Goal: Task Accomplishment & Management: Use online tool/utility

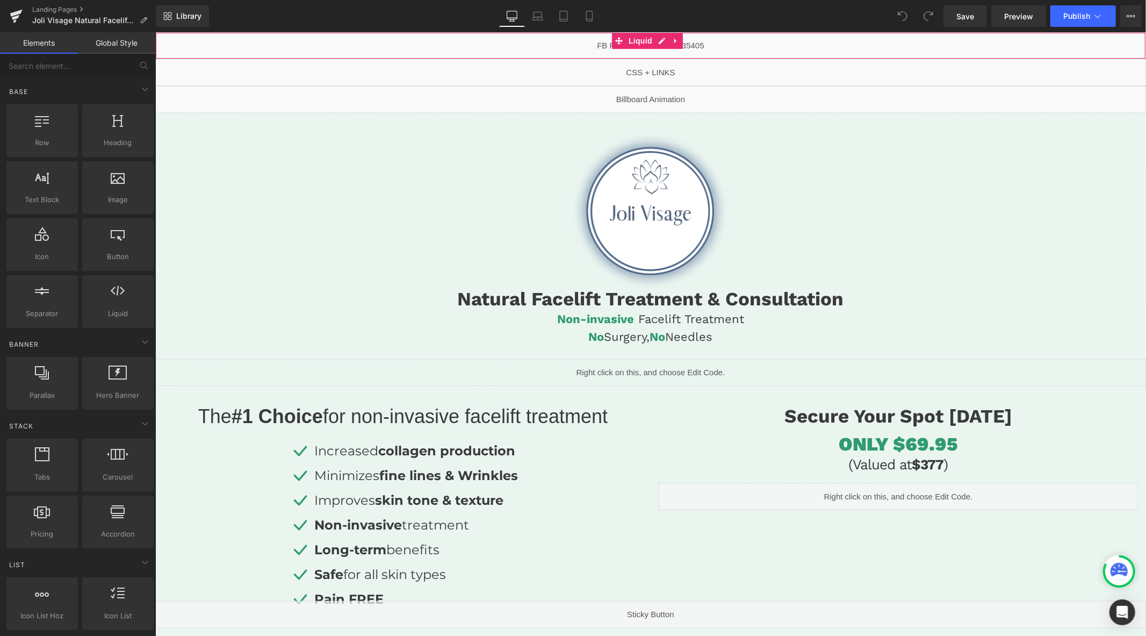
click at [663, 42] on div "Liquid" at bounding box center [650, 45] width 991 height 27
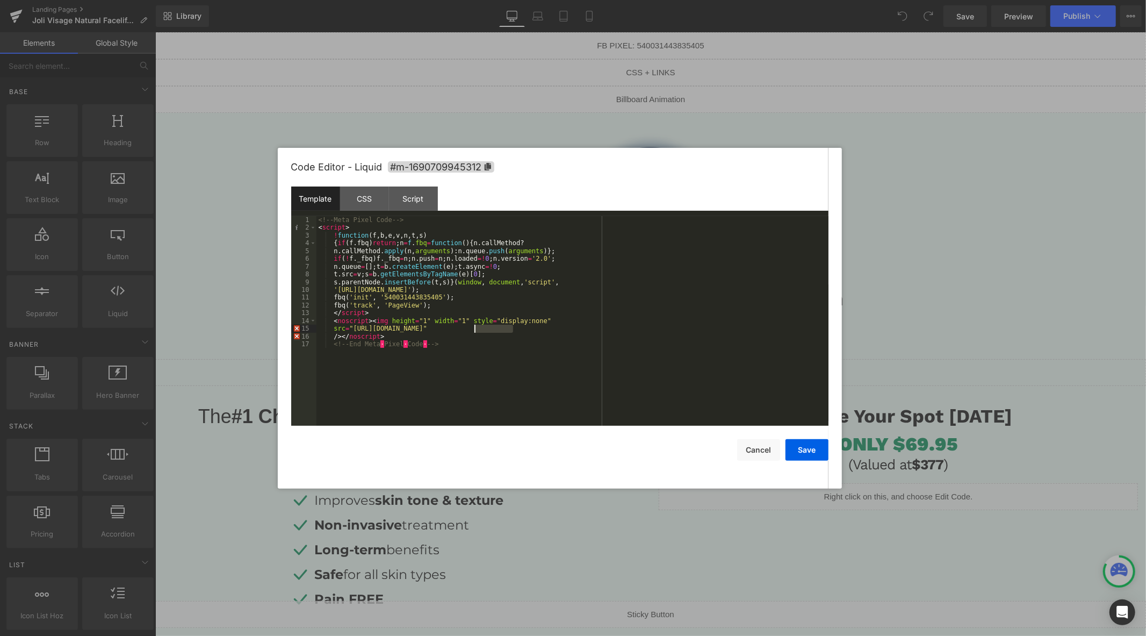
drag, startPoint x: 512, startPoint y: 330, endPoint x: 475, endPoint y: 330, distance: 37.1
click at [475, 330] on div "<!-- Meta Pixel Code --> < script > ! function ( f , b , e , v , n , t , s ) { …" at bounding box center [572, 328] width 512 height 225
click at [754, 444] on button "Cancel" at bounding box center [758, 449] width 43 height 21
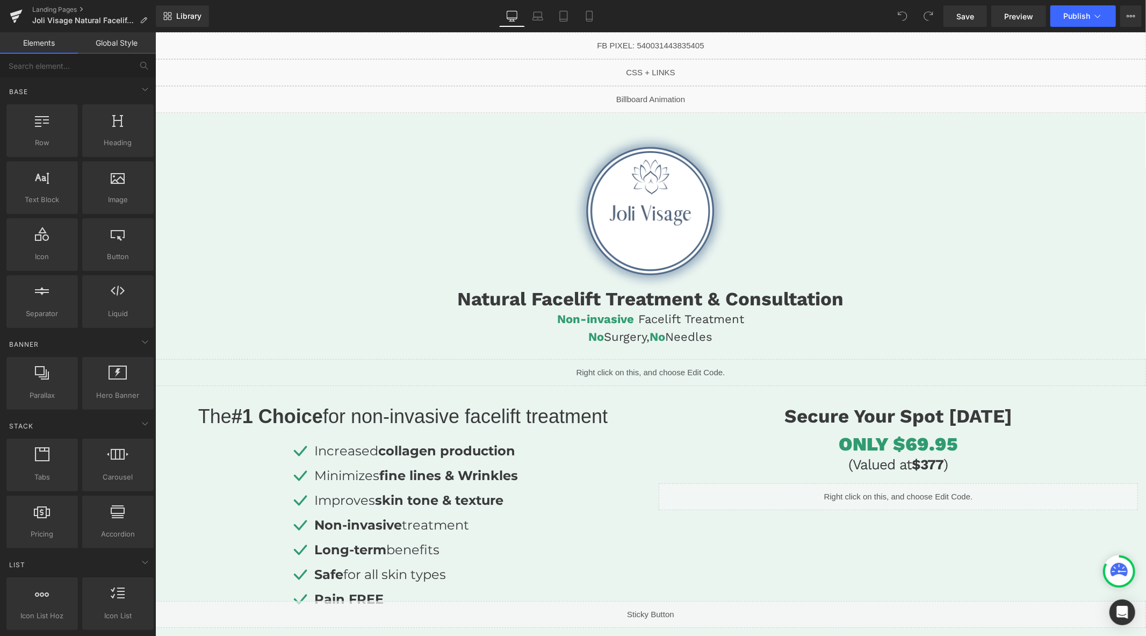
click at [659, 39] on div "Liquid" at bounding box center [650, 45] width 991 height 27
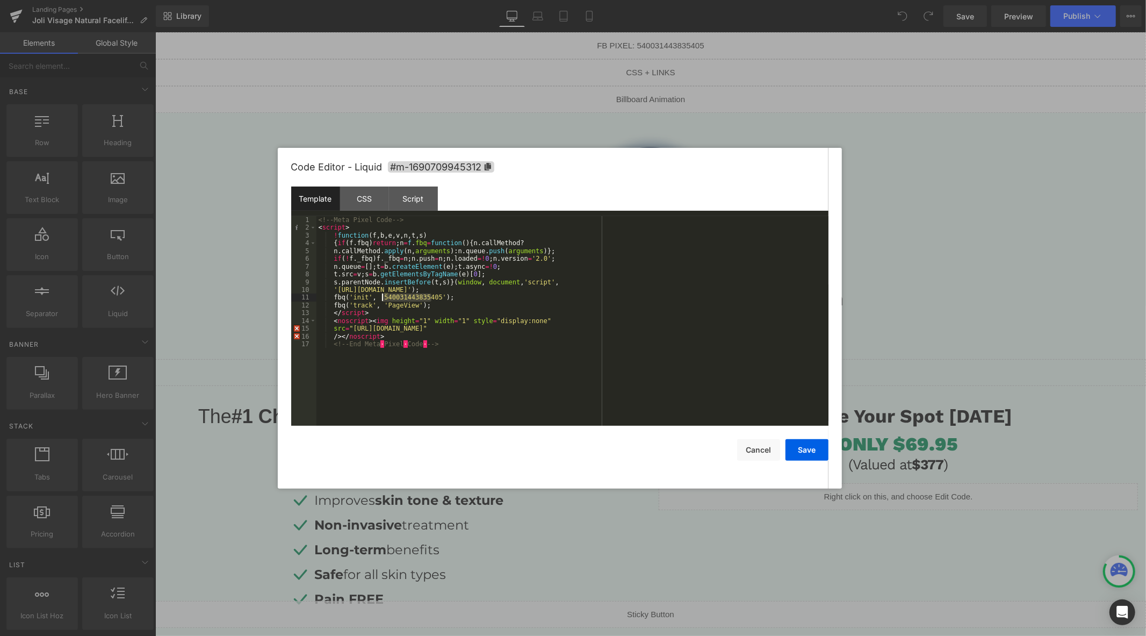
drag, startPoint x: 431, startPoint y: 298, endPoint x: 379, endPoint y: 298, distance: 51.6
click at [379, 298] on div "<!-- Meta Pixel Code --> < script > ! function ( f , b , e , v , n , t , s ) { …" at bounding box center [572, 328] width 512 height 225
click at [446, 314] on div "<!-- Meta Pixel Code --> < script > ! function ( f , b , e , v , n , t , s ) { …" at bounding box center [572, 328] width 512 height 225
drag, startPoint x: 432, startPoint y: 299, endPoint x: 378, endPoint y: 298, distance: 53.7
click at [378, 298] on div "<!-- Meta Pixel Code --> < script > ! function ( f , b , e , v , n , t , s ) { …" at bounding box center [572, 328] width 512 height 225
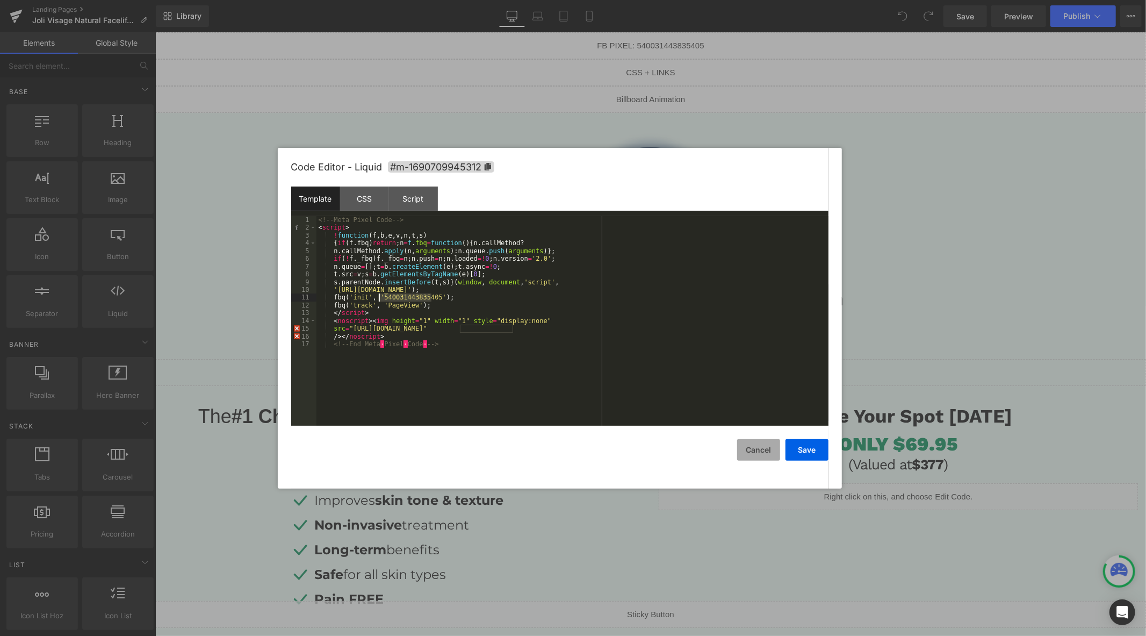
drag, startPoint x: 766, startPoint y: 449, endPoint x: 575, endPoint y: 304, distance: 240.4
click at [766, 449] on button "Cancel" at bounding box center [758, 449] width 43 height 21
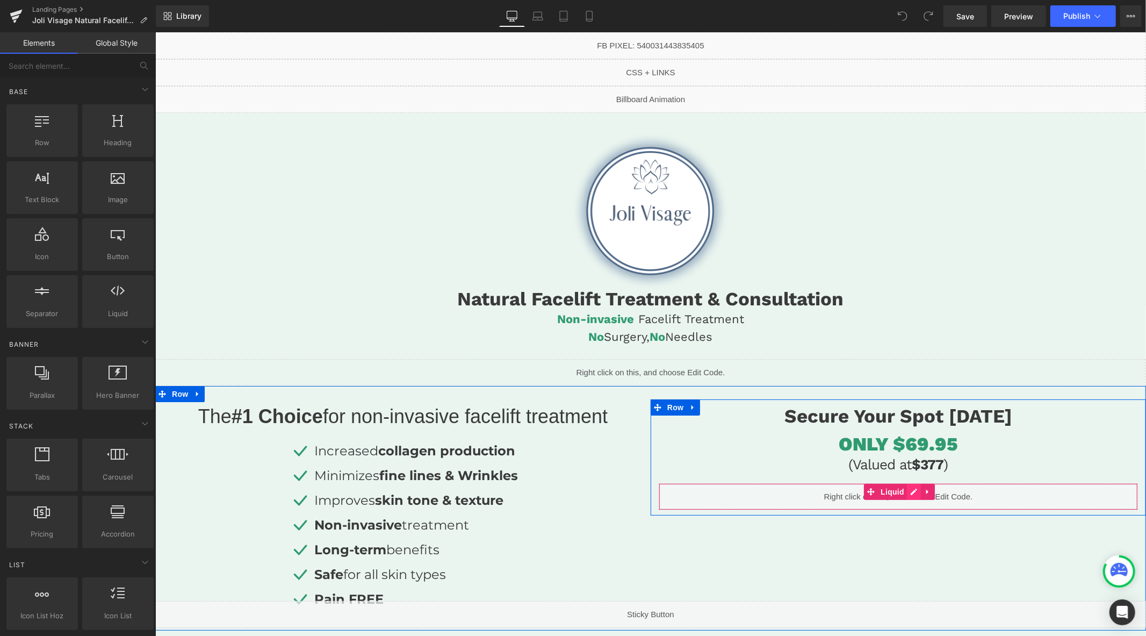
click at [907, 491] on div "Liquid" at bounding box center [897, 495] width 479 height 27
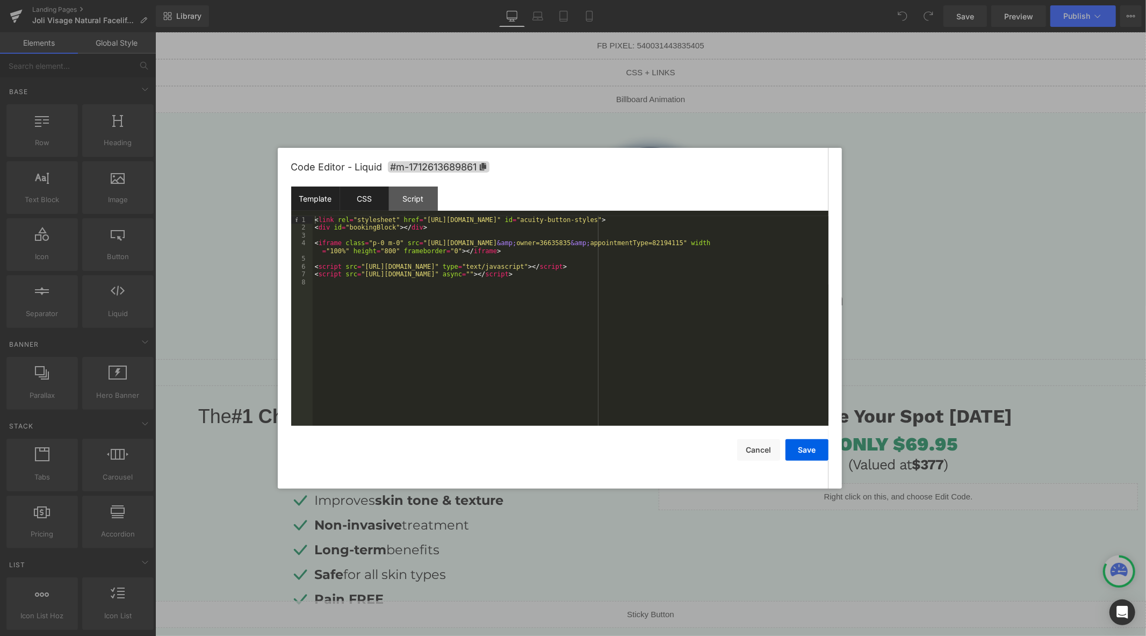
click at [366, 192] on div "CSS" at bounding box center [364, 198] width 49 height 24
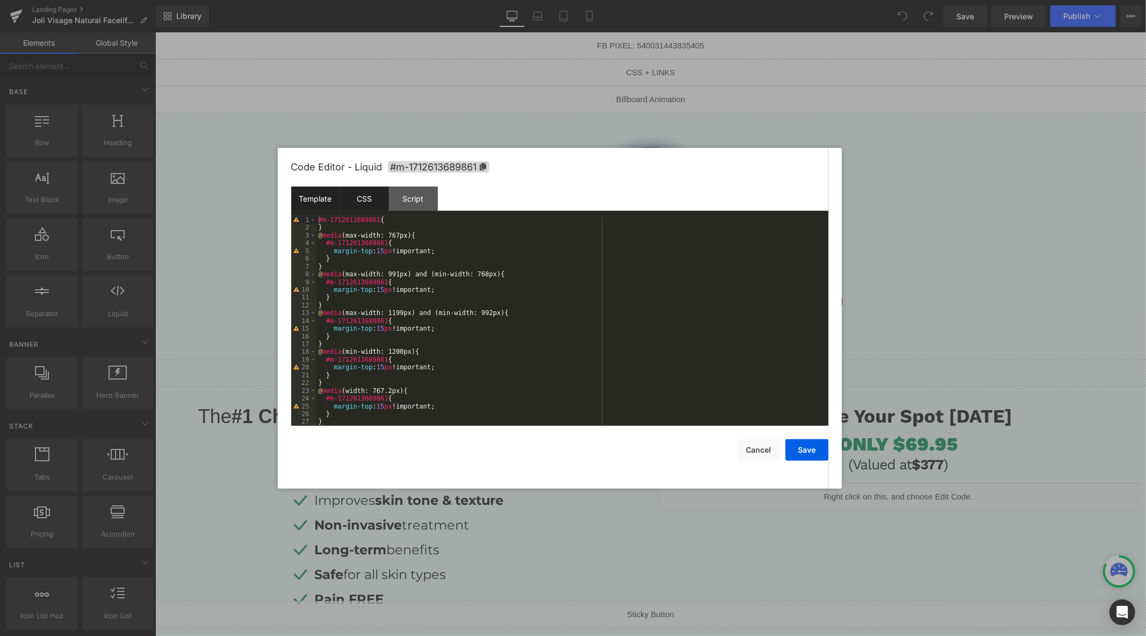
click at [329, 195] on div "Template" at bounding box center [315, 198] width 49 height 24
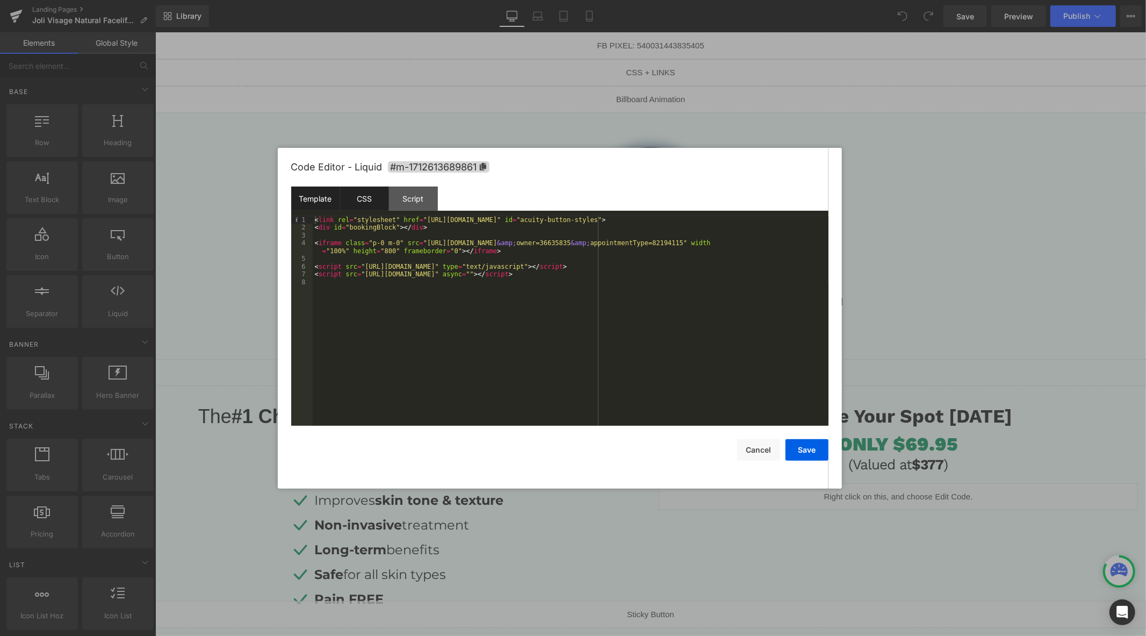
click at [383, 199] on div "CSS" at bounding box center [364, 198] width 49 height 24
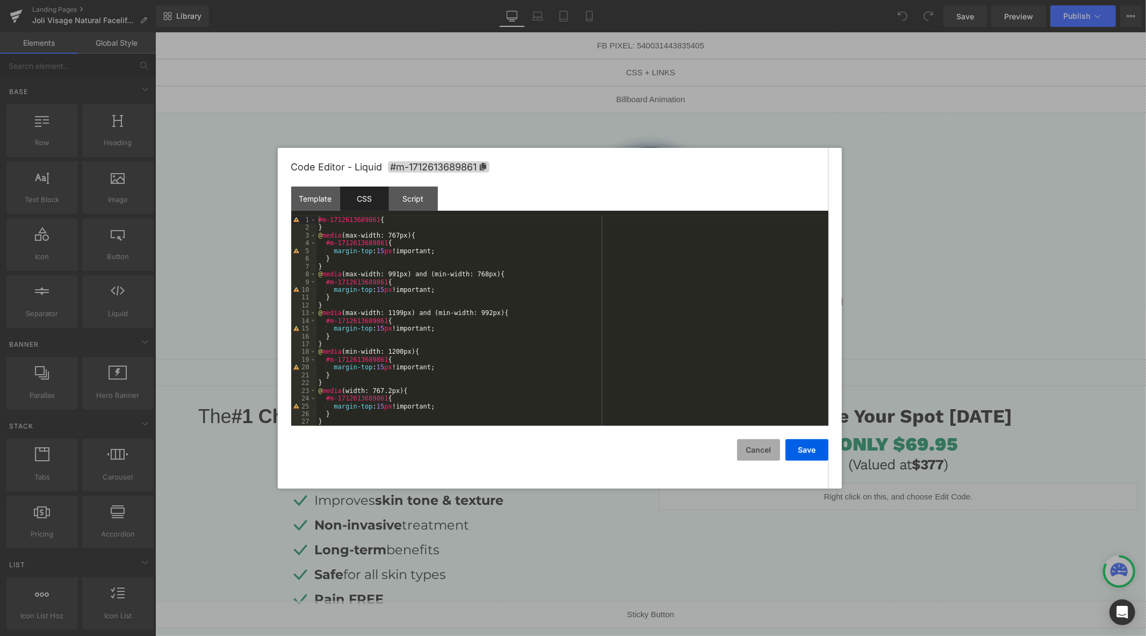
click at [748, 450] on button "Cancel" at bounding box center [758, 449] width 43 height 21
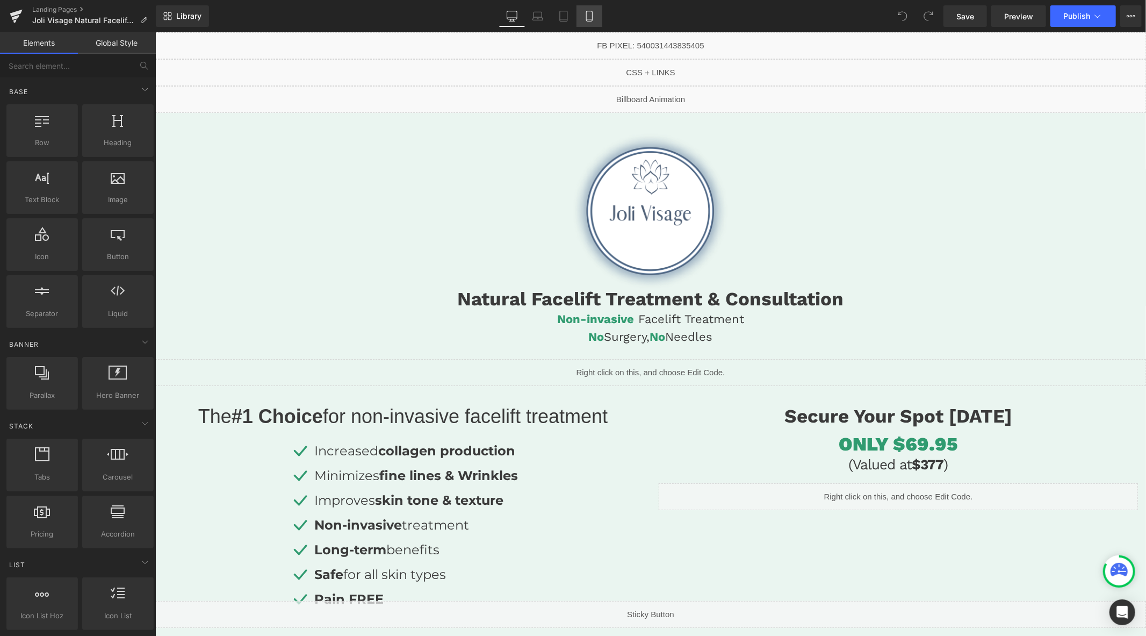
click at [587, 20] on icon at bounding box center [589, 16] width 11 height 11
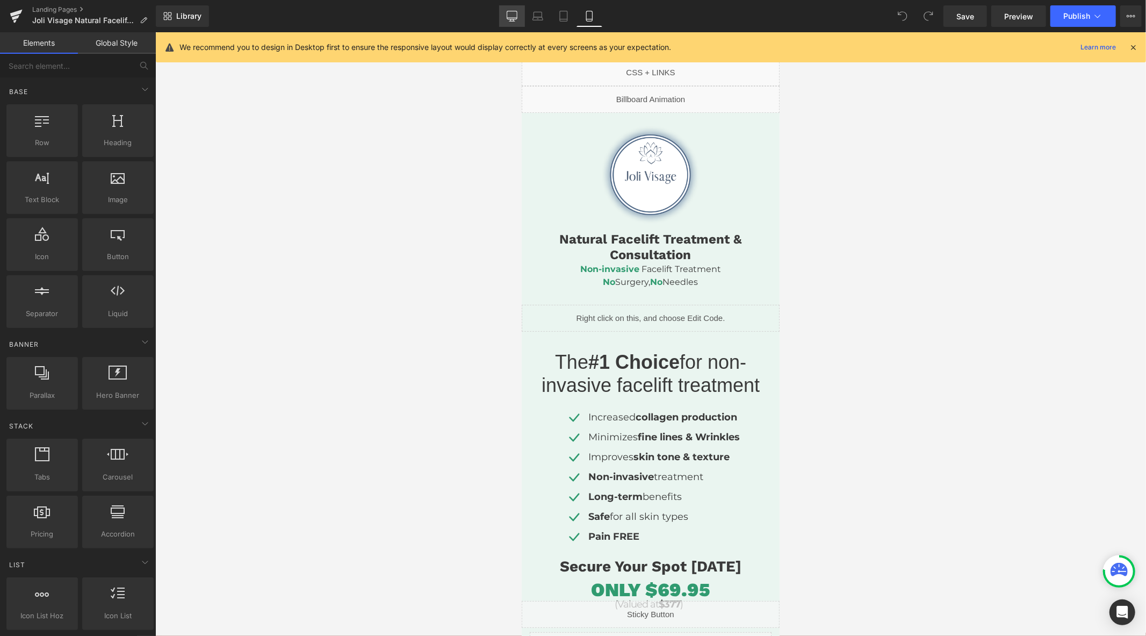
drag, startPoint x: 515, startPoint y: 17, endPoint x: 365, endPoint y: 33, distance: 150.7
click at [515, 17] on icon at bounding box center [512, 16] width 11 height 11
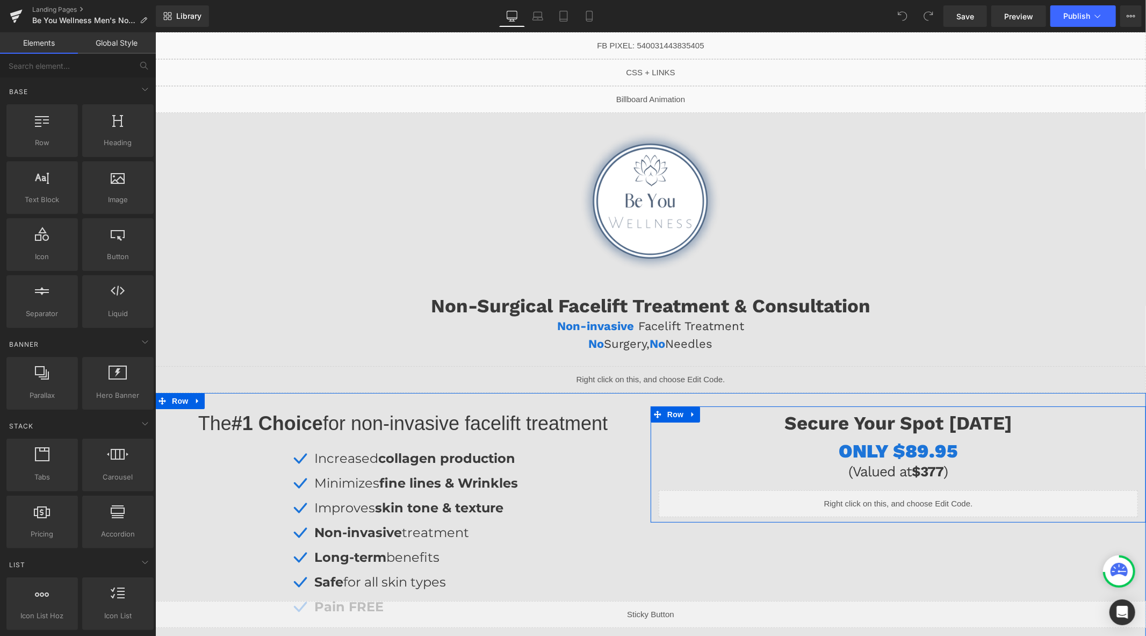
click at [908, 499] on div "Liquid" at bounding box center [897, 502] width 479 height 27
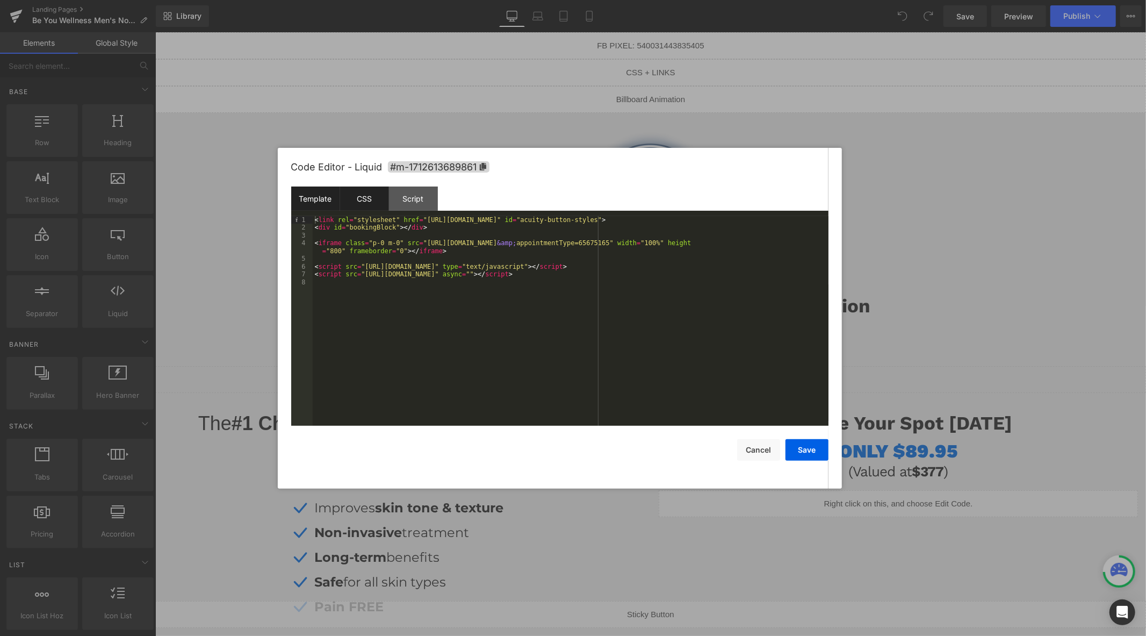
click at [363, 197] on div "CSS" at bounding box center [364, 198] width 49 height 24
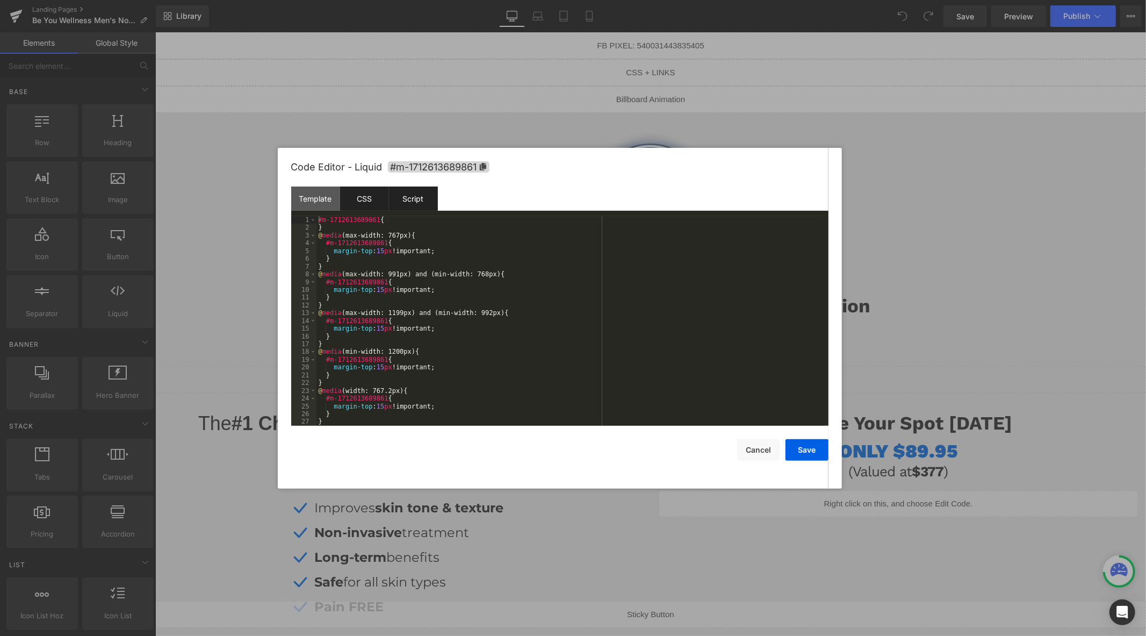
click at [407, 199] on div "Script" at bounding box center [413, 198] width 49 height 24
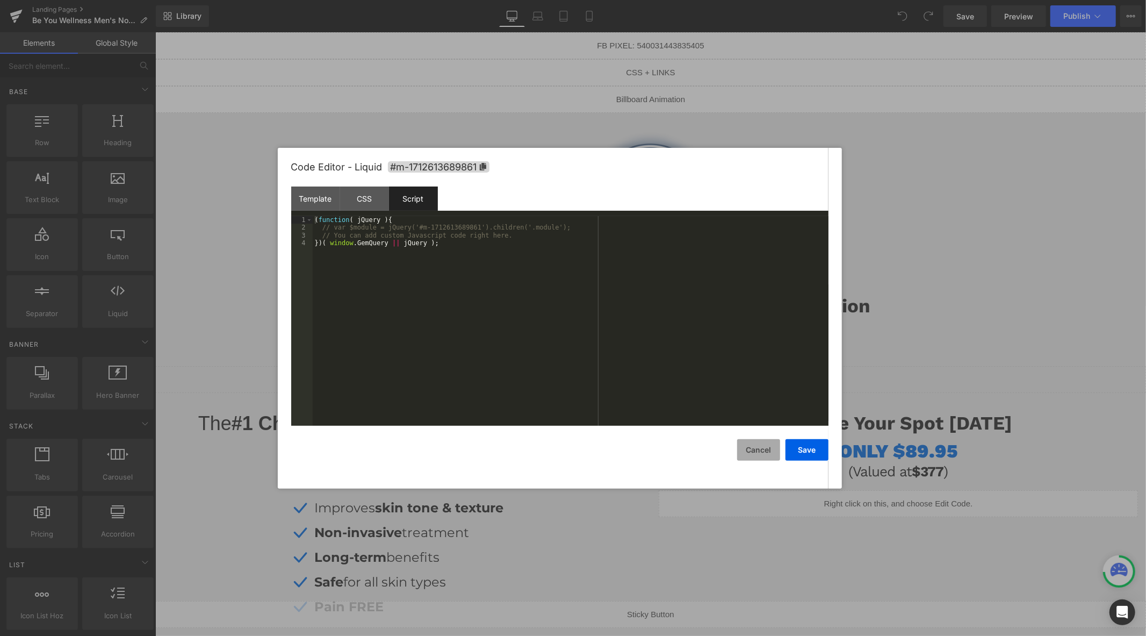
click at [768, 444] on button "Cancel" at bounding box center [758, 449] width 43 height 21
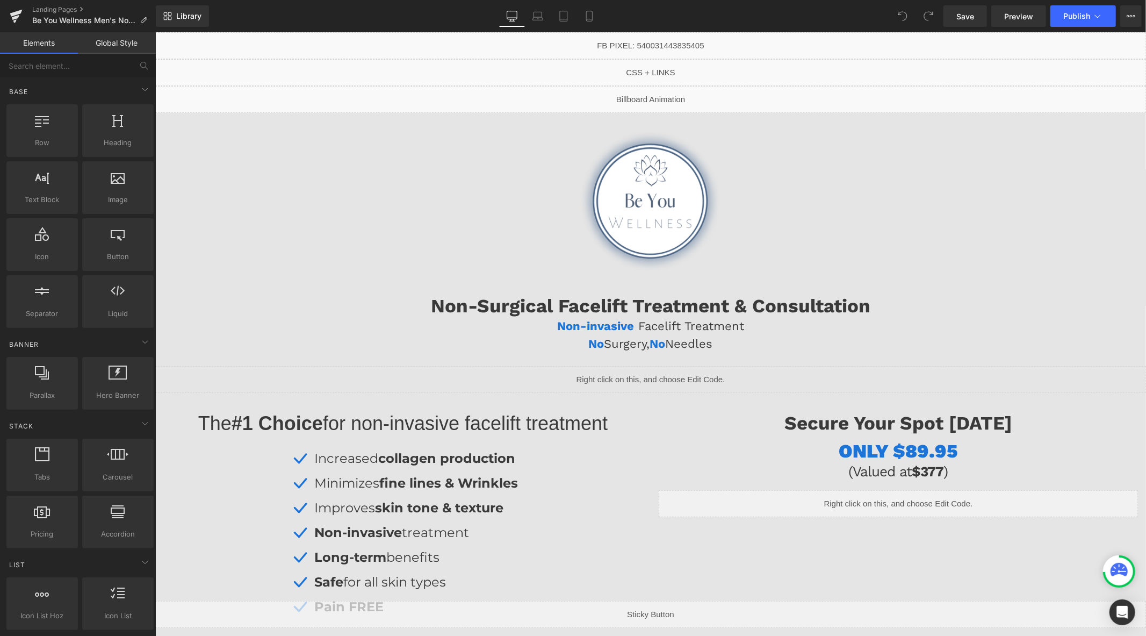
click at [658, 44] on div "Liquid" at bounding box center [650, 45] width 991 height 27
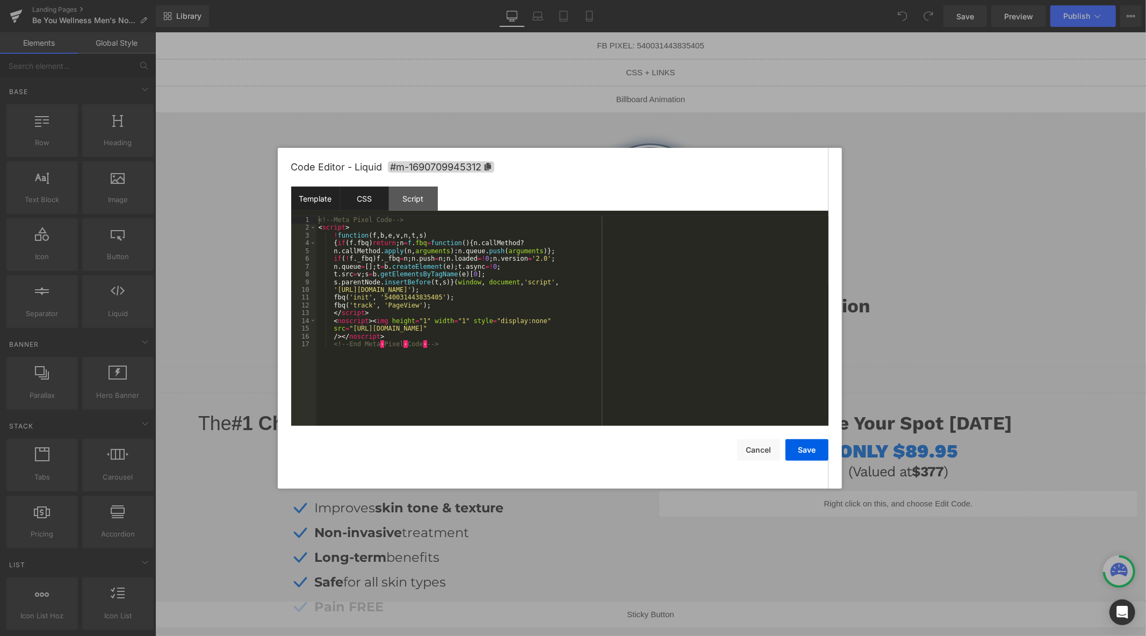
drag, startPoint x: 363, startPoint y: 199, endPoint x: 380, endPoint y: 199, distance: 17.2
click at [369, 200] on div "CSS" at bounding box center [364, 198] width 49 height 24
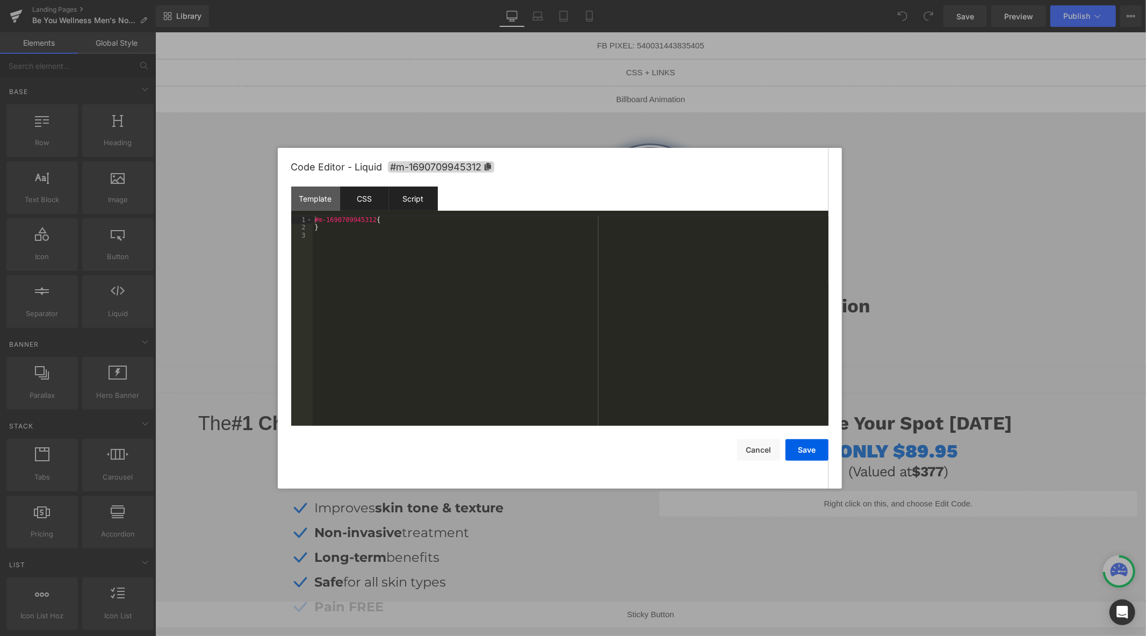
click at [393, 196] on div "Script" at bounding box center [413, 198] width 49 height 24
click at [316, 196] on div "Template" at bounding box center [315, 198] width 49 height 24
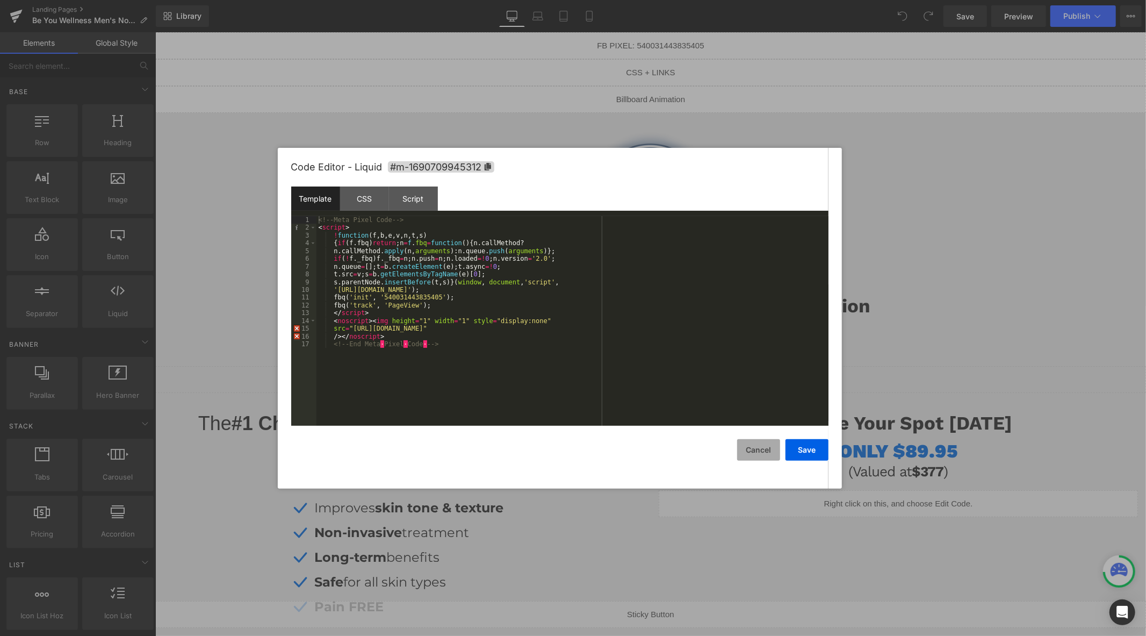
click at [758, 453] on button "Cancel" at bounding box center [758, 449] width 43 height 21
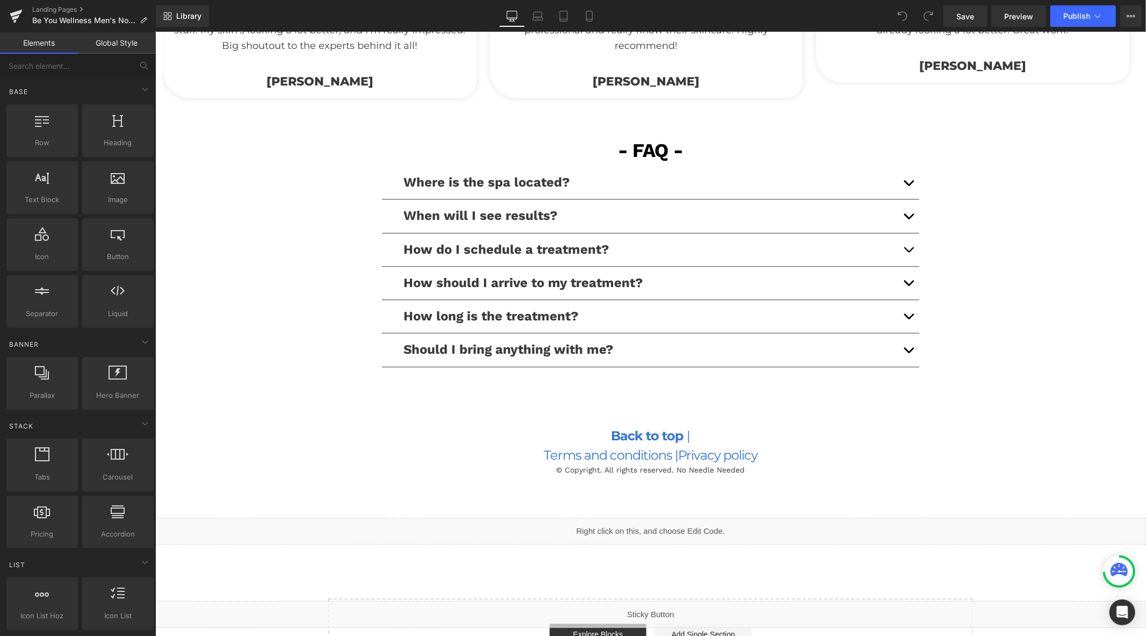
scroll to position [2377, 0]
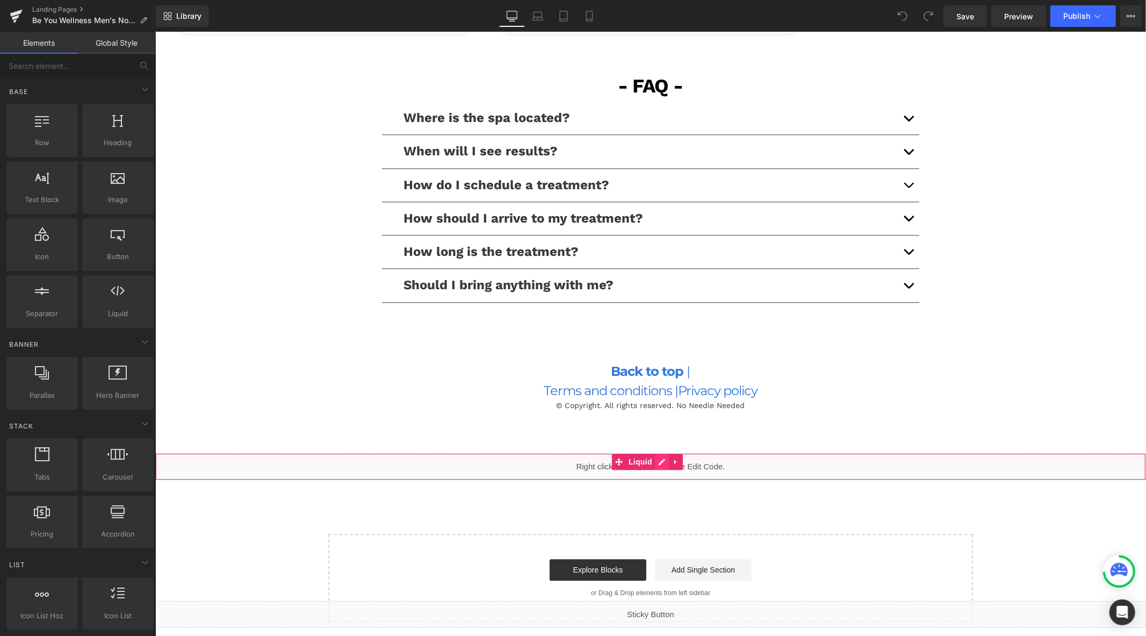
click at [659, 462] on div "Liquid" at bounding box center [650, 465] width 991 height 27
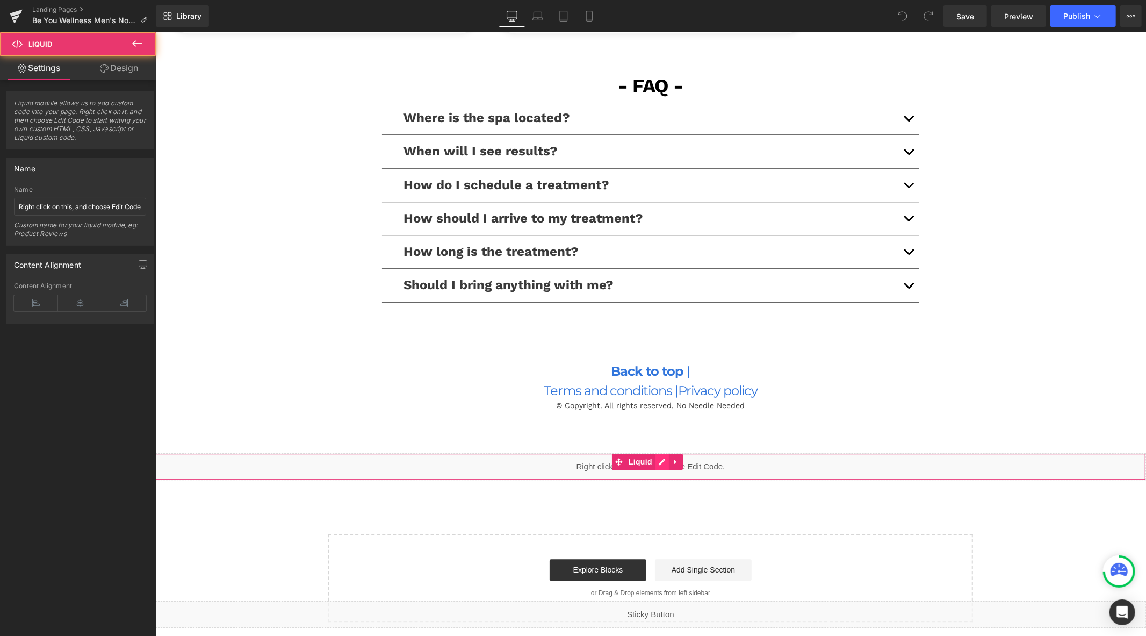
click at [659, 462] on div "Liquid" at bounding box center [650, 465] width 991 height 27
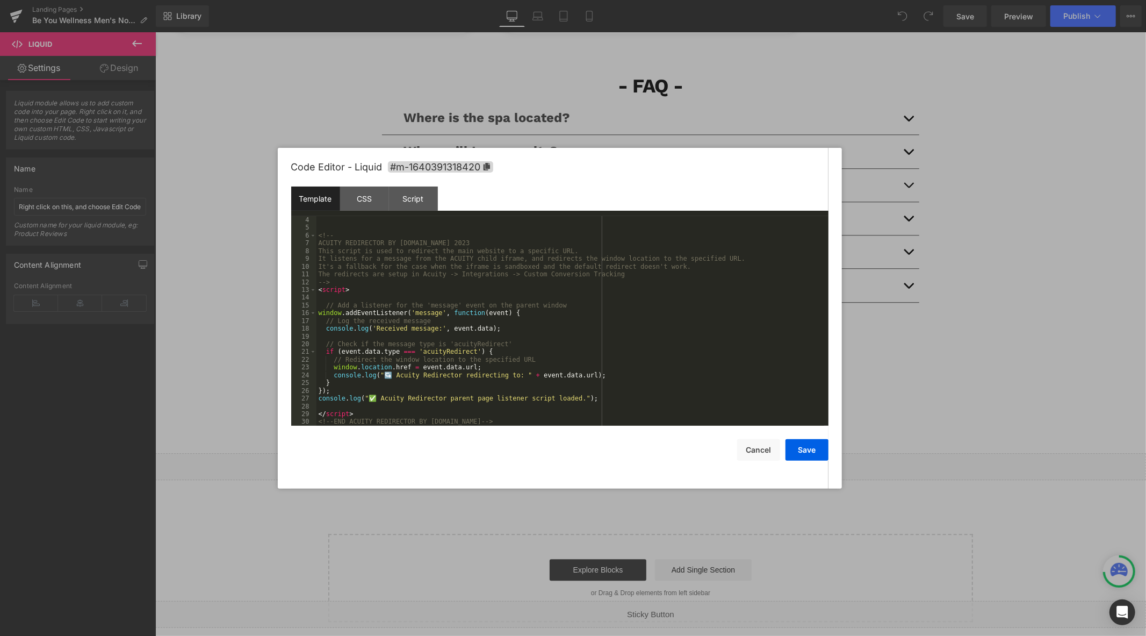
scroll to position [0, 0]
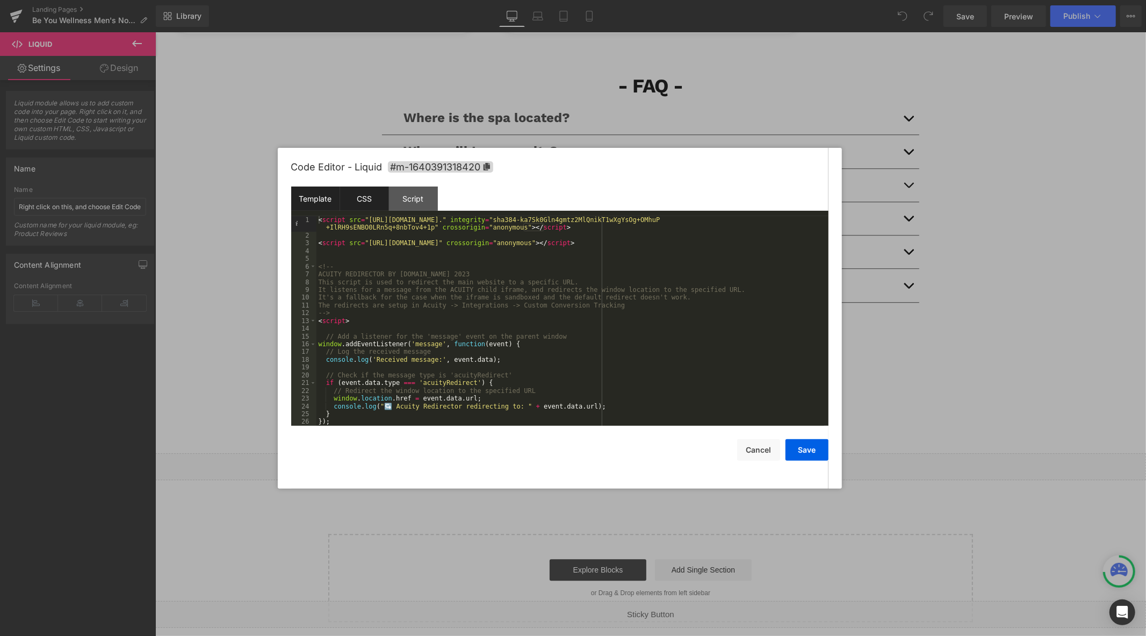
click at [358, 201] on div "CSS" at bounding box center [364, 198] width 49 height 24
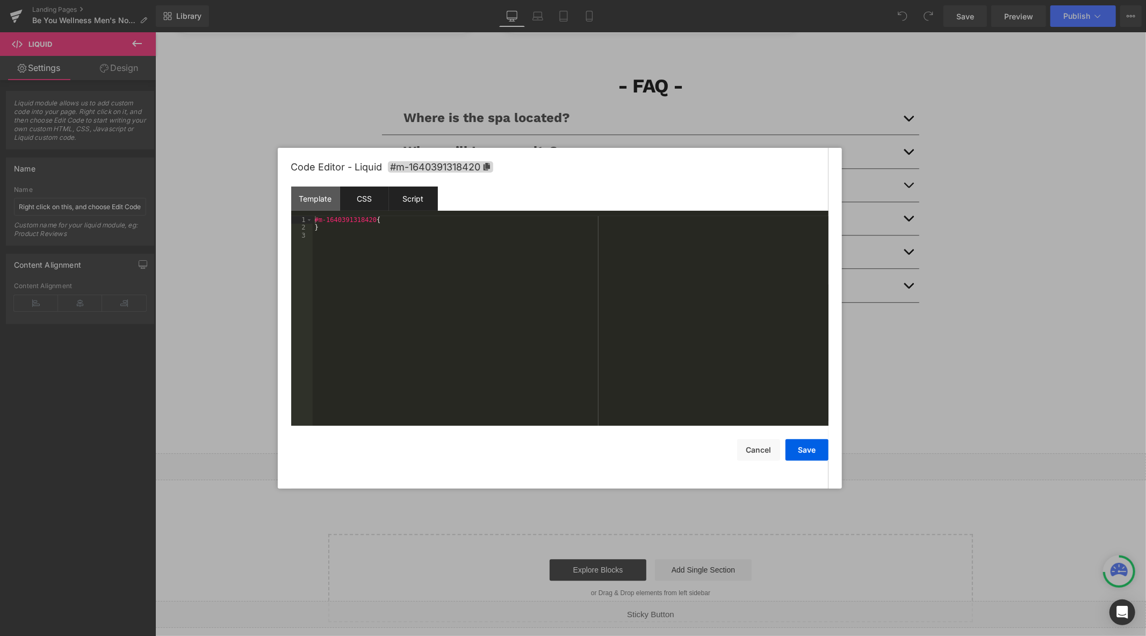
click at [405, 202] on div "Script" at bounding box center [413, 198] width 49 height 24
click at [743, 448] on button "Cancel" at bounding box center [758, 449] width 43 height 21
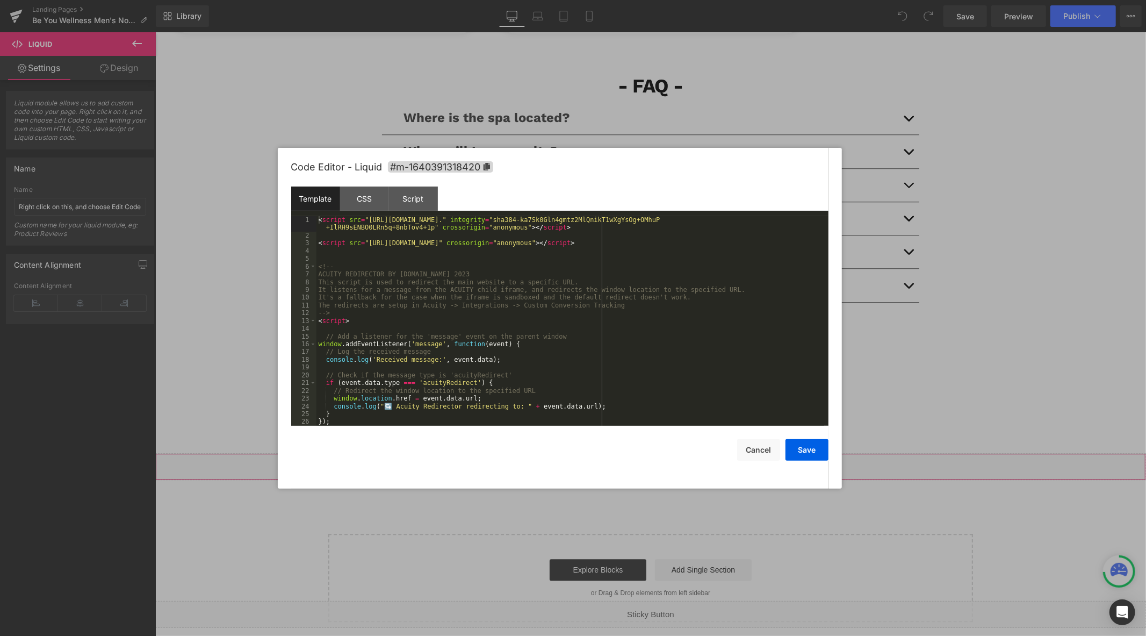
click at [659, 462] on div "Liquid" at bounding box center [650, 465] width 991 height 27
click at [364, 199] on div "CSS" at bounding box center [364, 198] width 49 height 24
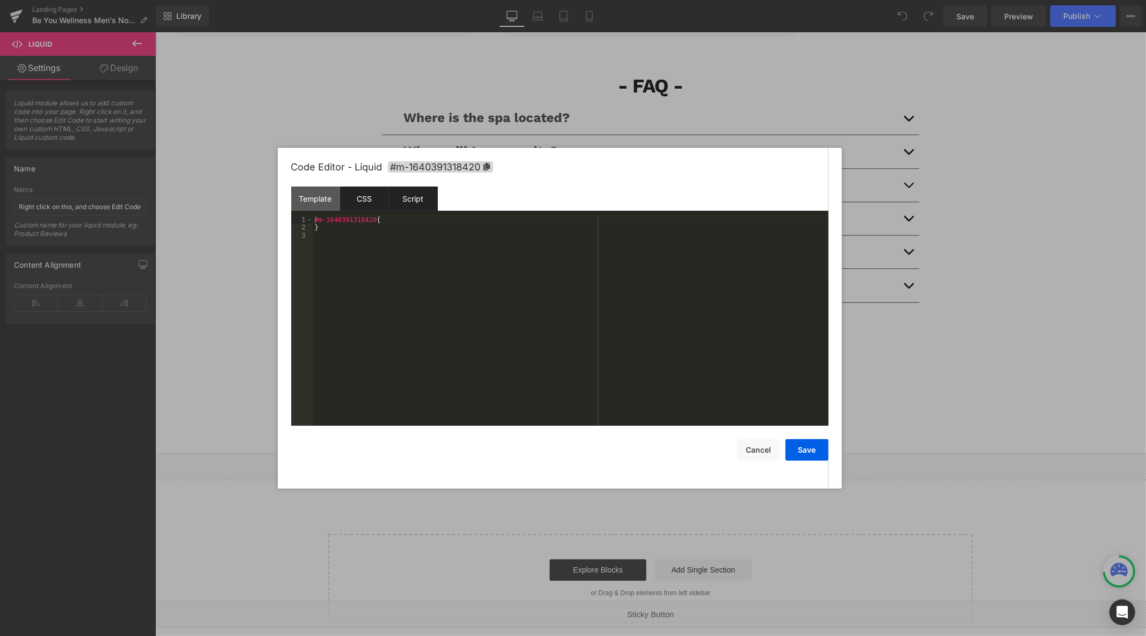
click at [404, 199] on div "Script" at bounding box center [413, 198] width 49 height 24
click at [327, 194] on div "Template" at bounding box center [315, 198] width 49 height 24
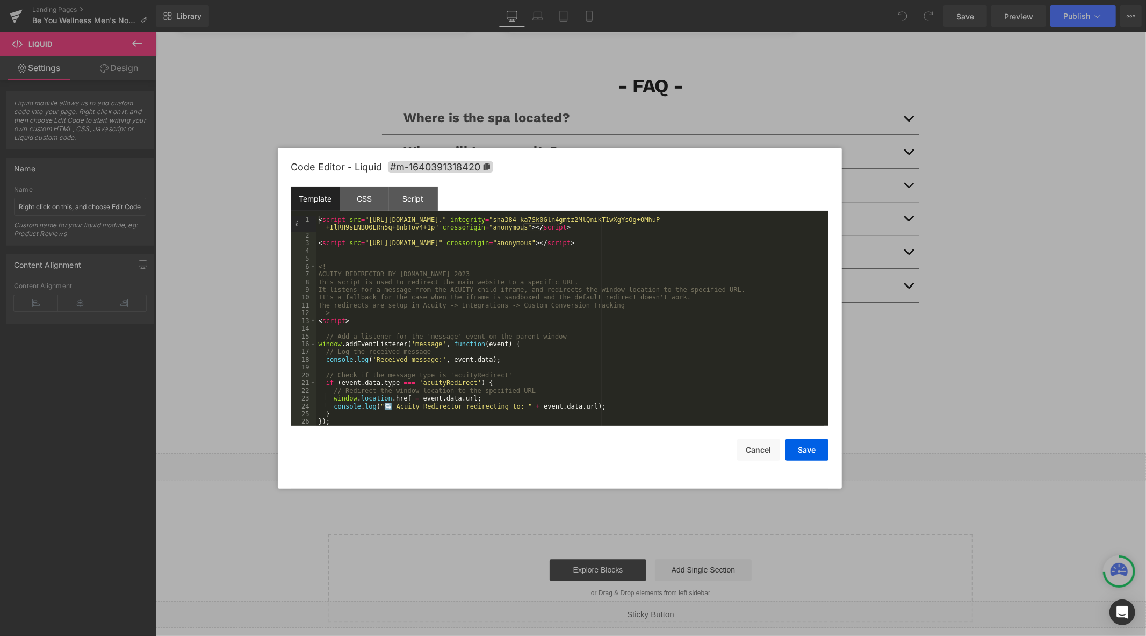
scroll to position [31, 0]
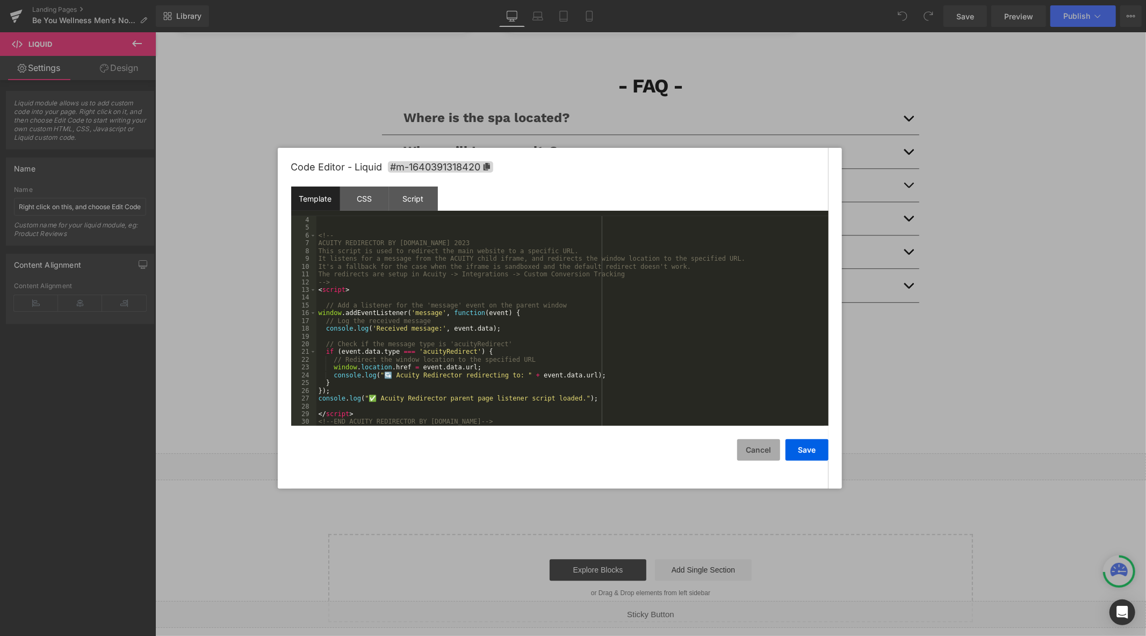
click at [755, 445] on button "Cancel" at bounding box center [758, 449] width 43 height 21
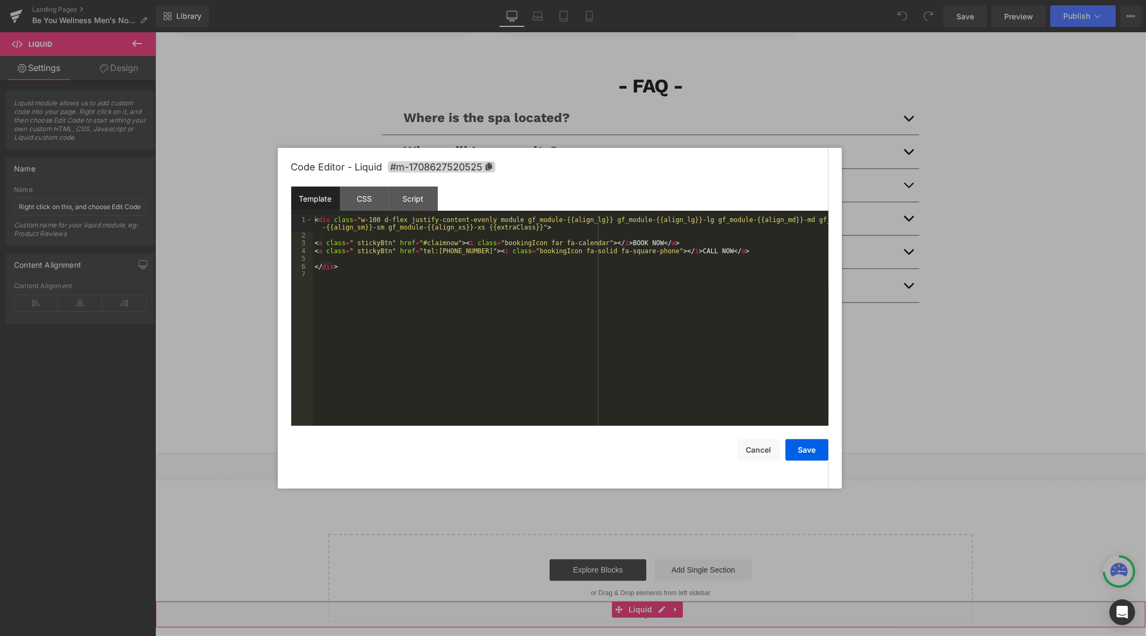
click at [659, 611] on div "Liquid" at bounding box center [650, 613] width 991 height 27
click at [380, 201] on div "CSS" at bounding box center [364, 198] width 49 height 24
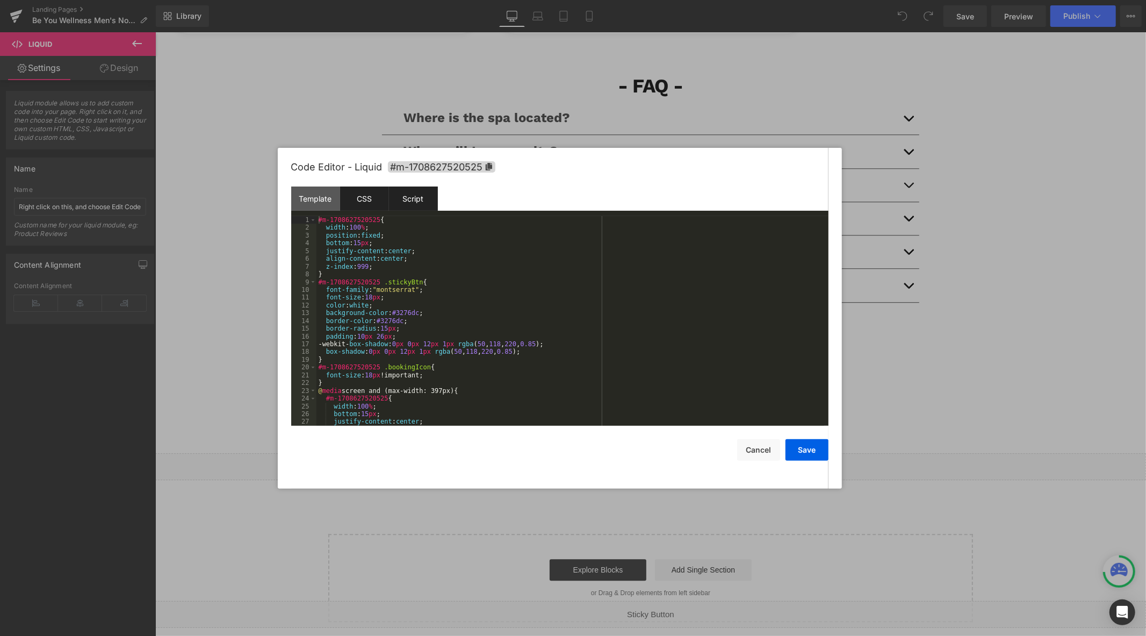
click at [436, 197] on div "Script" at bounding box center [413, 198] width 49 height 24
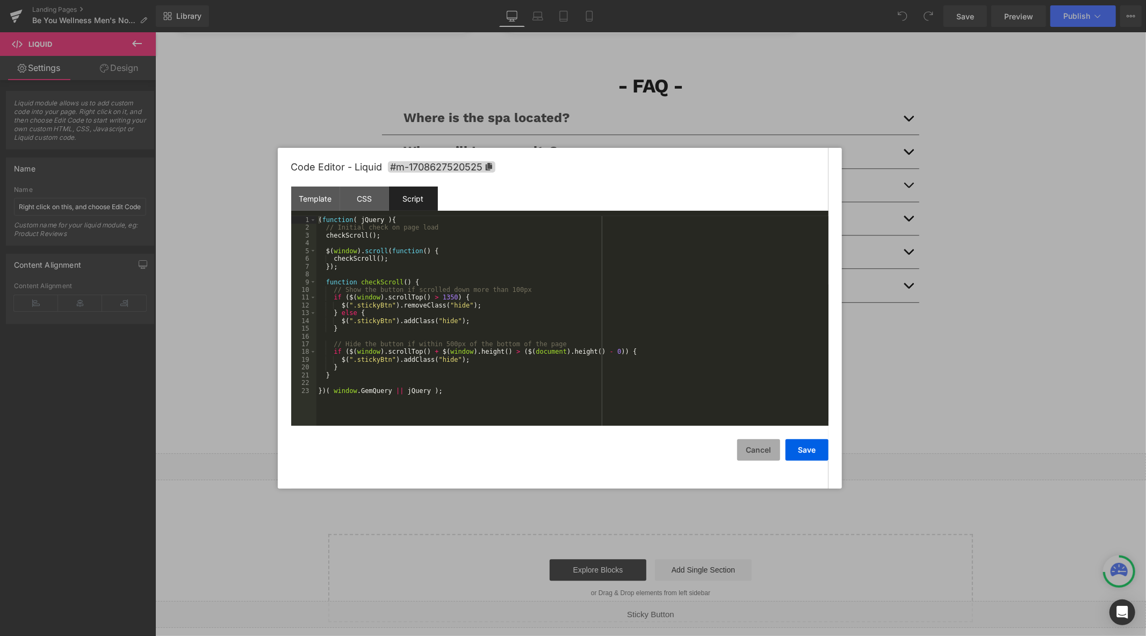
click at [758, 439] on button "Cancel" at bounding box center [758, 449] width 43 height 21
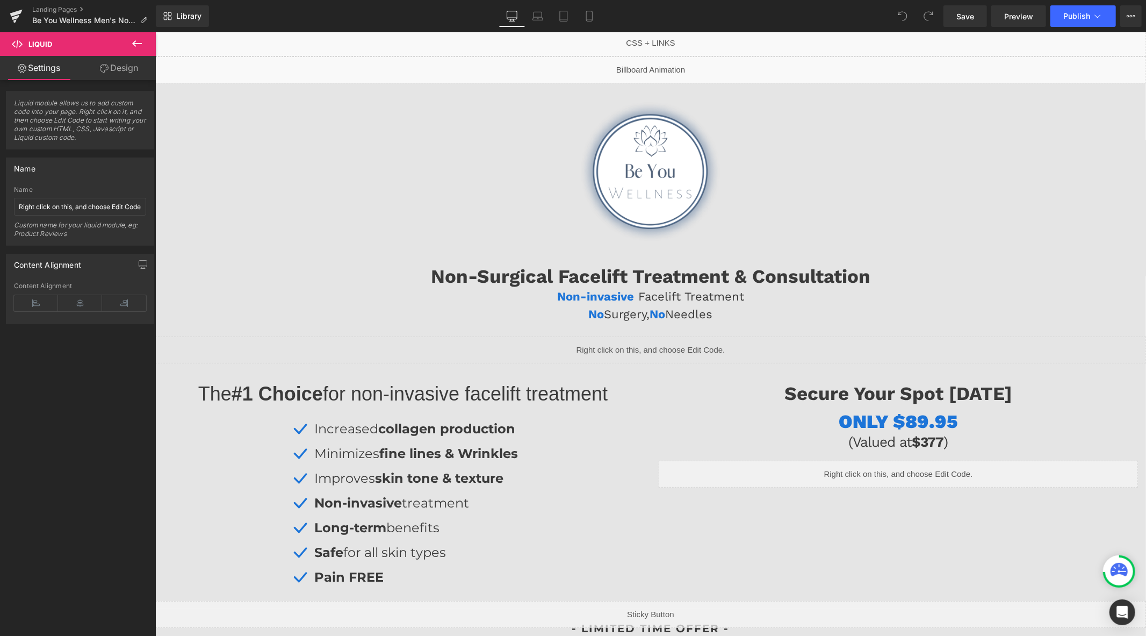
scroll to position [0, 0]
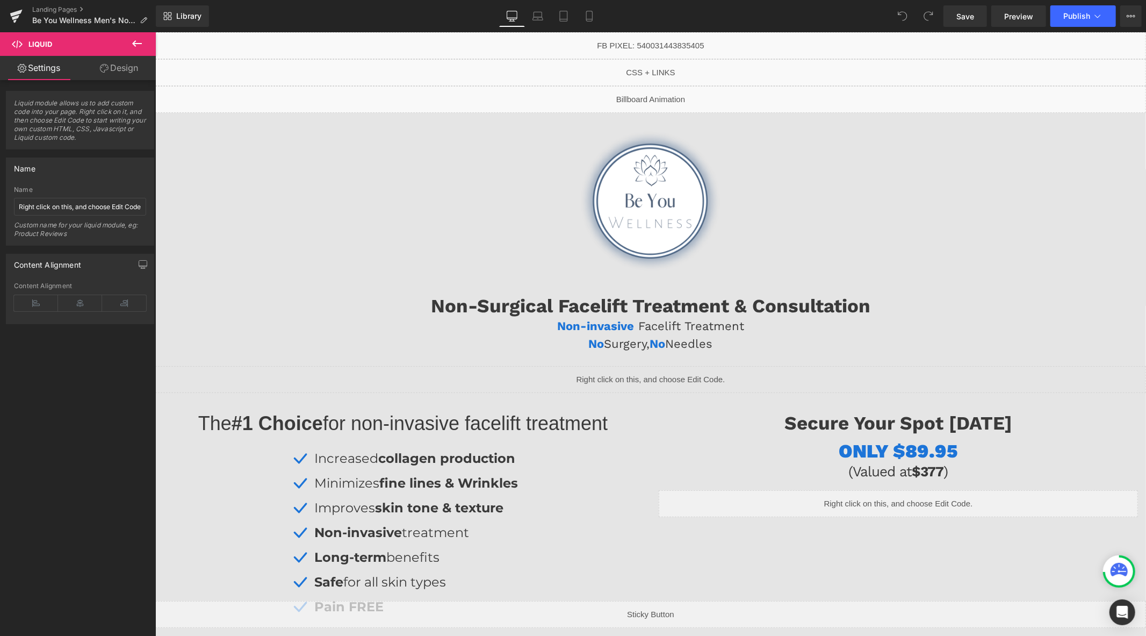
click at [655, 68] on div "Liquid" at bounding box center [650, 72] width 991 height 27
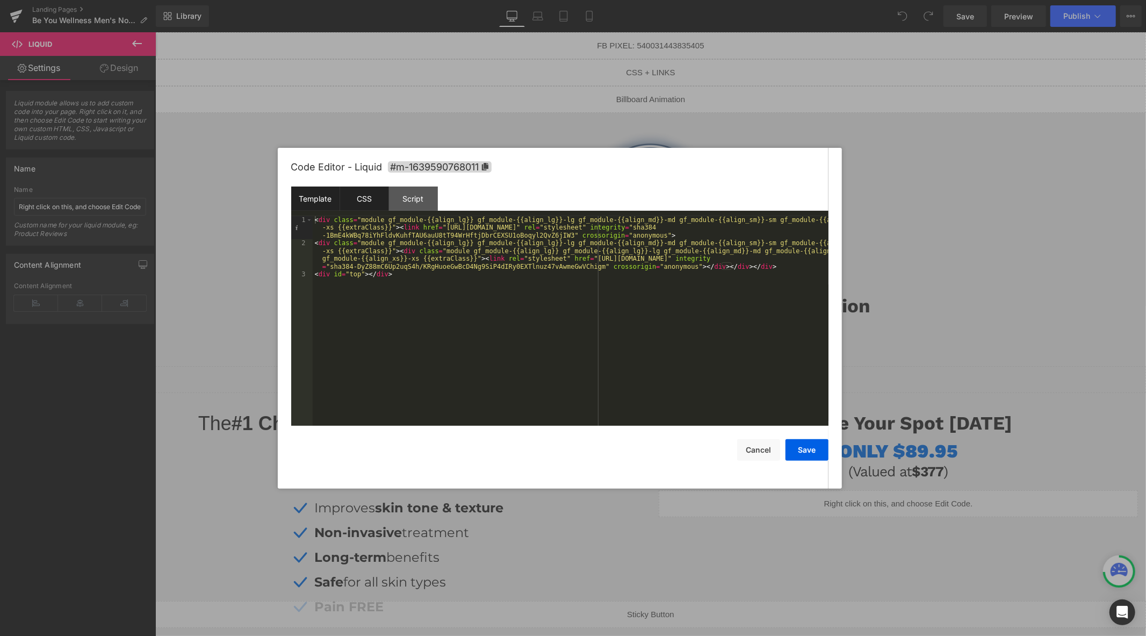
drag, startPoint x: 372, startPoint y: 201, endPoint x: 421, endPoint y: 200, distance: 48.9
click at [372, 201] on div "CSS" at bounding box center [364, 198] width 49 height 24
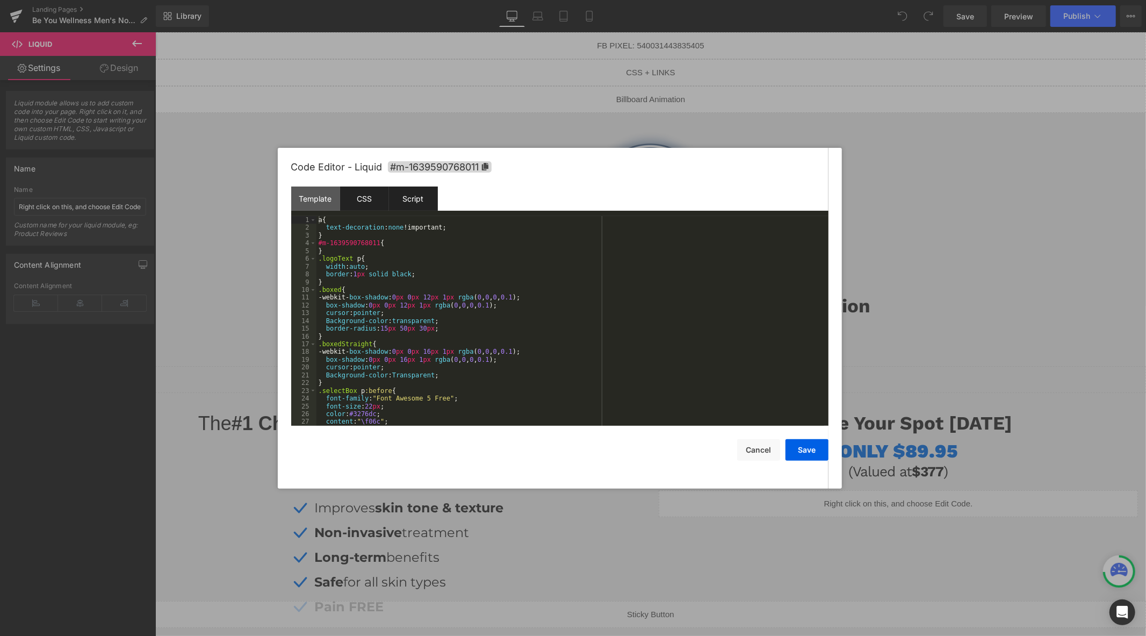
click at [429, 201] on div "Script" at bounding box center [413, 198] width 49 height 24
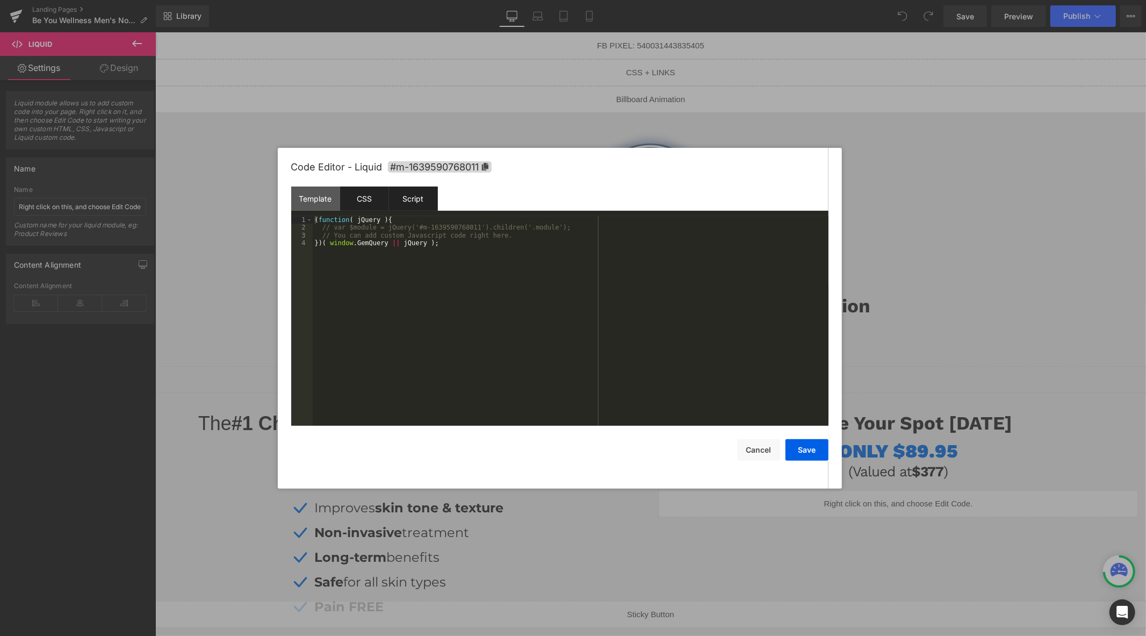
drag, startPoint x: 385, startPoint y: 199, endPoint x: 363, endPoint y: 202, distance: 22.2
click at [385, 199] on div "CSS" at bounding box center [364, 198] width 49 height 24
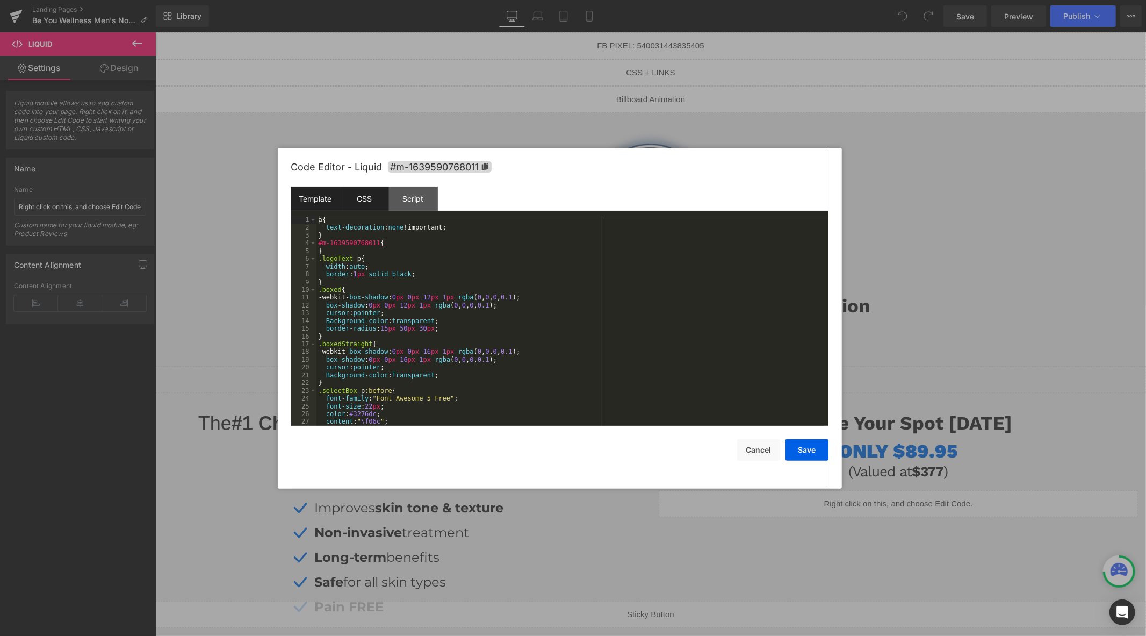
click at [328, 201] on div "Template" at bounding box center [315, 198] width 49 height 24
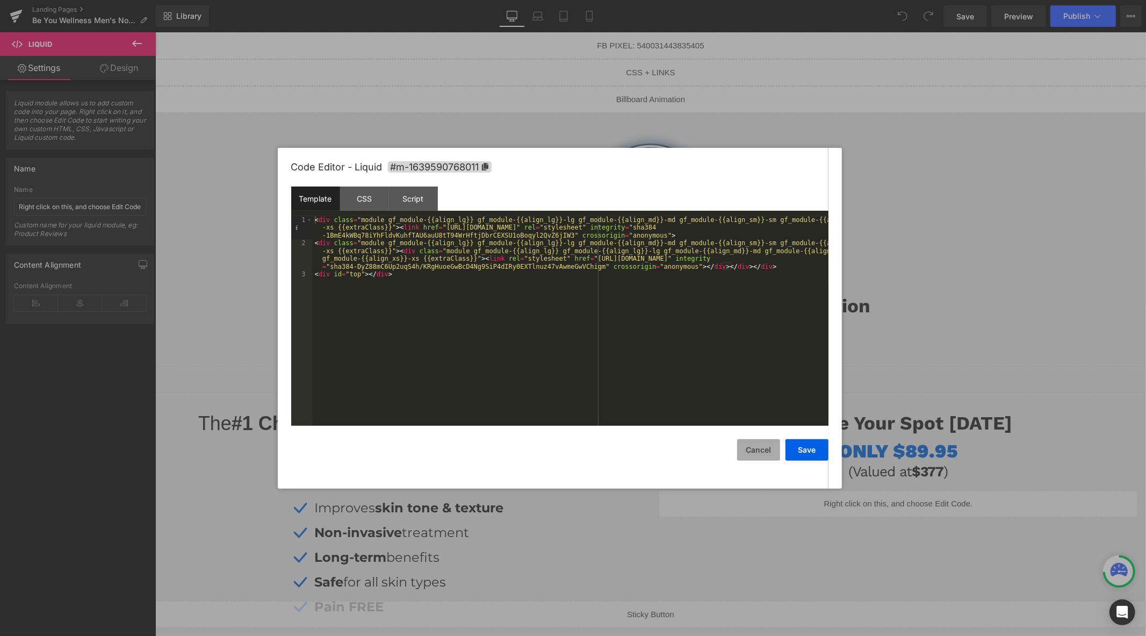
drag, startPoint x: 750, startPoint y: 460, endPoint x: 596, endPoint y: 423, distance: 158.1
click at [750, 460] on button "Cancel" at bounding box center [758, 449] width 43 height 21
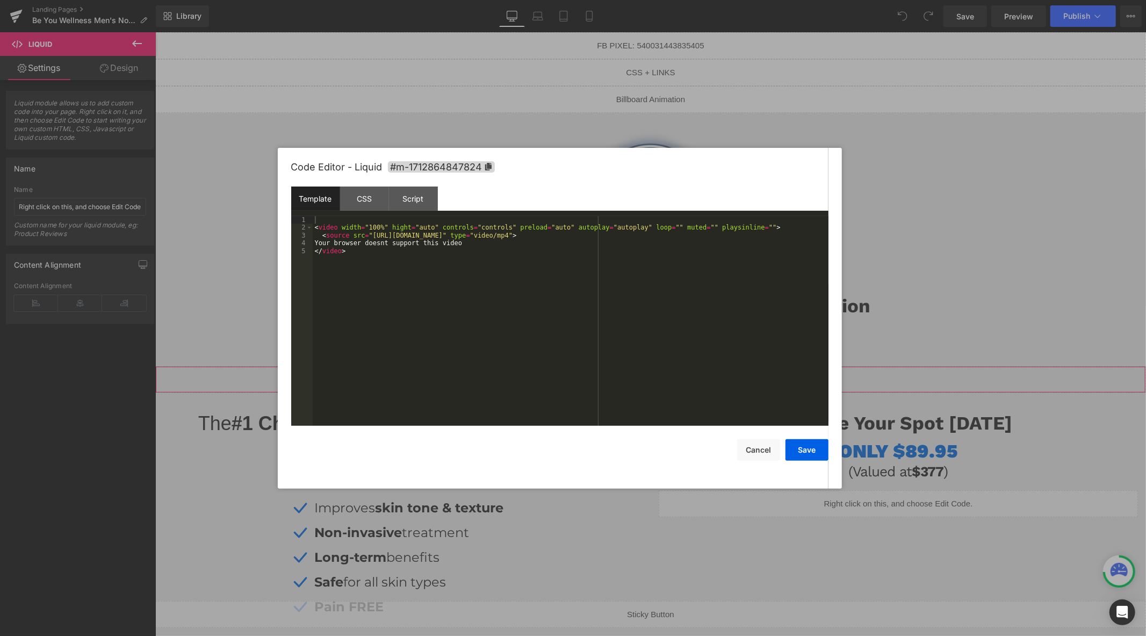
click at [791, 372] on div "Liquid" at bounding box center [650, 378] width 991 height 27
click at [372, 208] on div "CSS" at bounding box center [364, 198] width 49 height 24
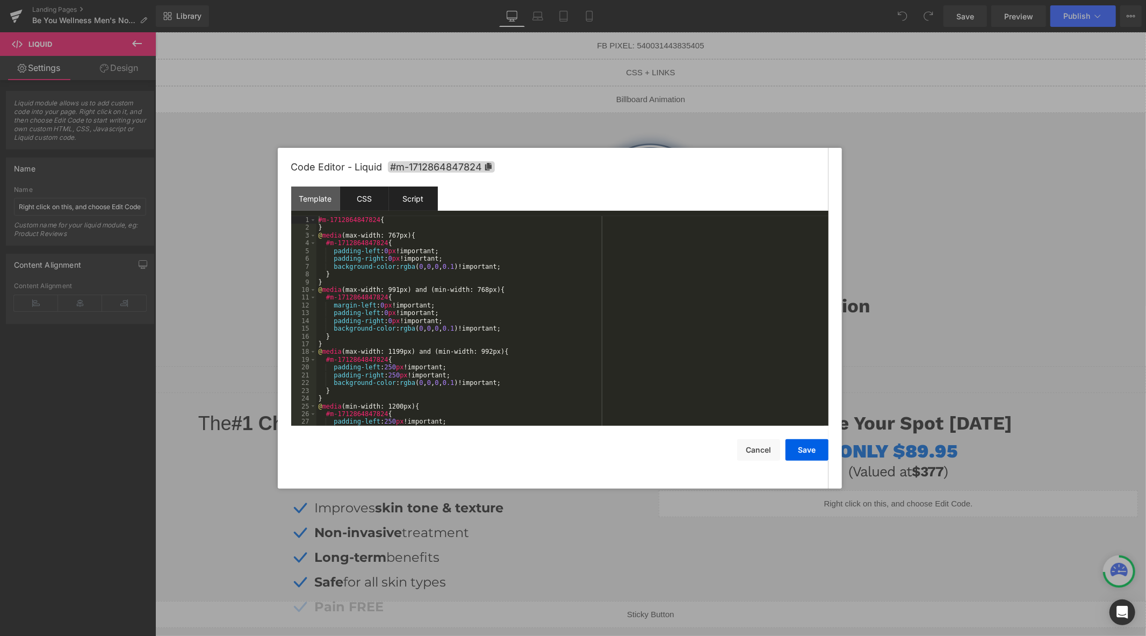
click at [405, 204] on div "Script" at bounding box center [413, 198] width 49 height 24
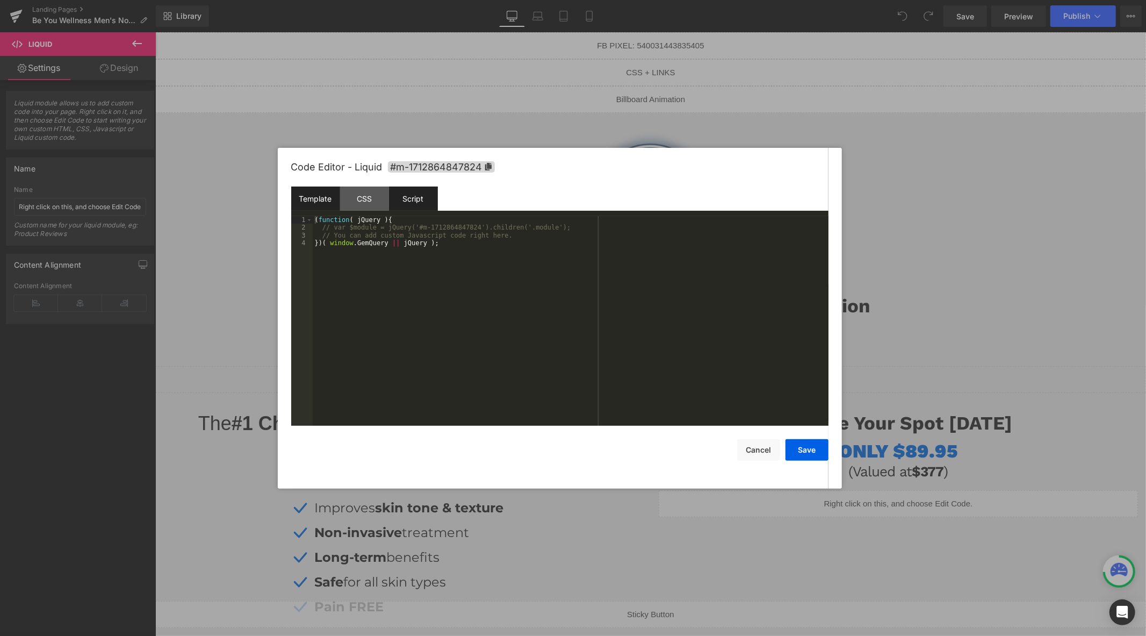
drag, startPoint x: 323, startPoint y: 199, endPoint x: 329, endPoint y: 199, distance: 6.5
click at [323, 199] on div "Template" at bounding box center [315, 198] width 49 height 24
click at [747, 449] on button "Cancel" at bounding box center [758, 449] width 43 height 21
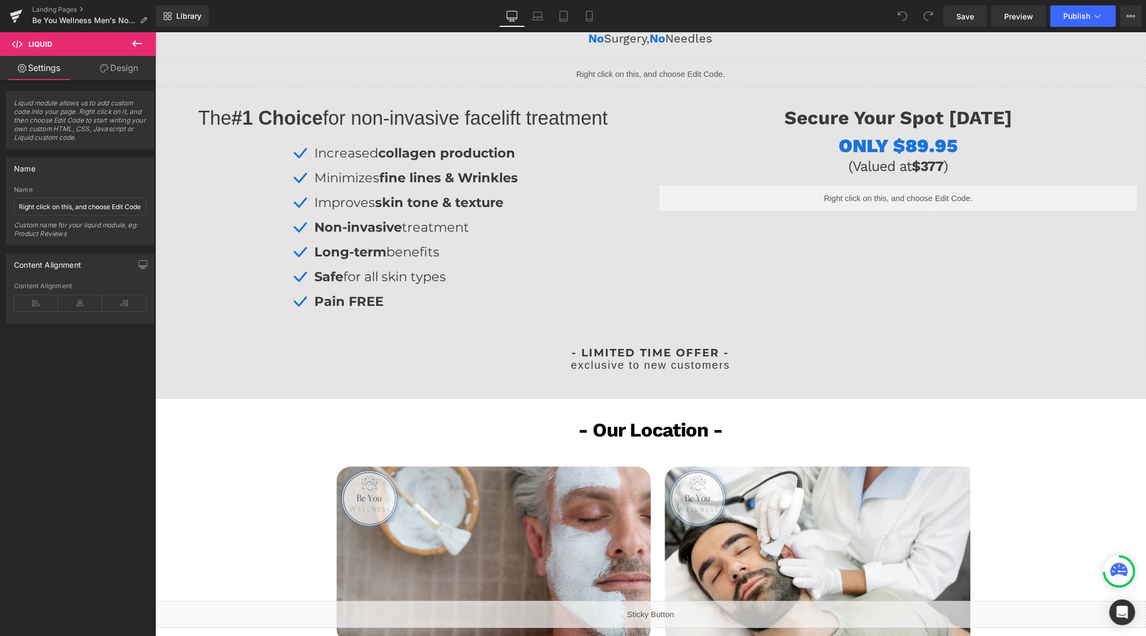
scroll to position [537, 0]
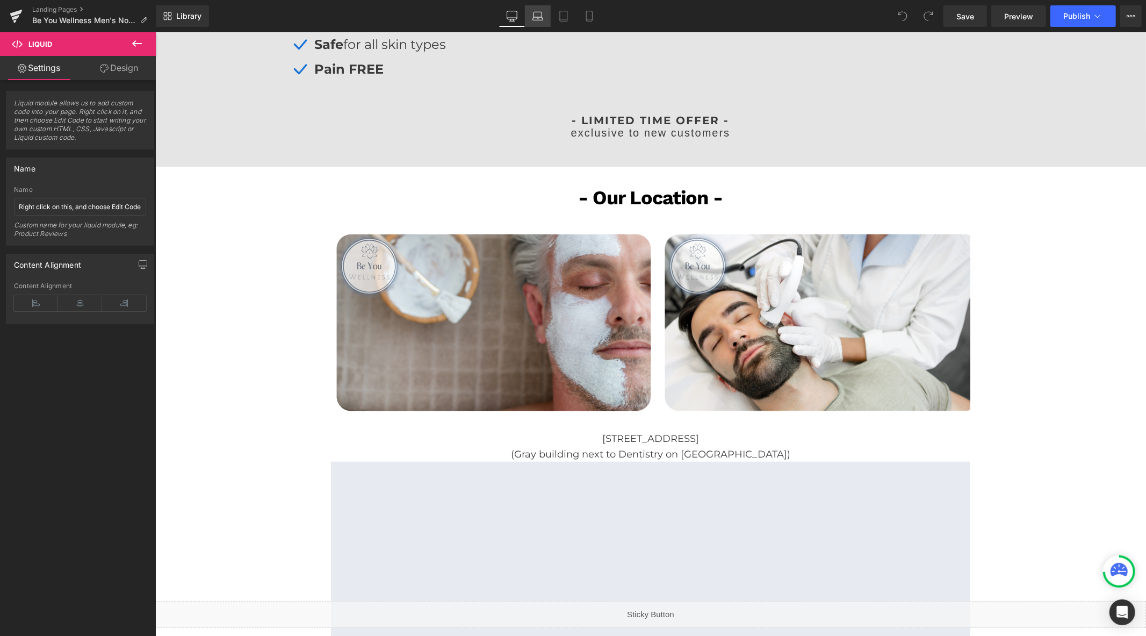
click at [538, 22] on link "Laptop" at bounding box center [538, 15] width 26 height 21
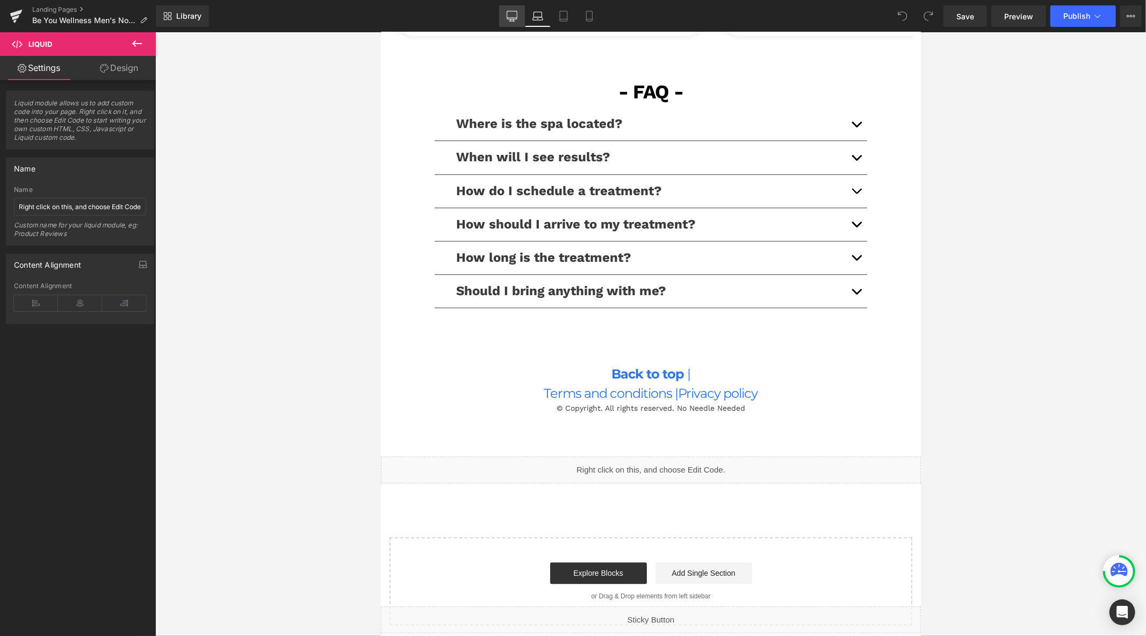
click at [522, 20] on link "Desktop" at bounding box center [512, 15] width 26 height 21
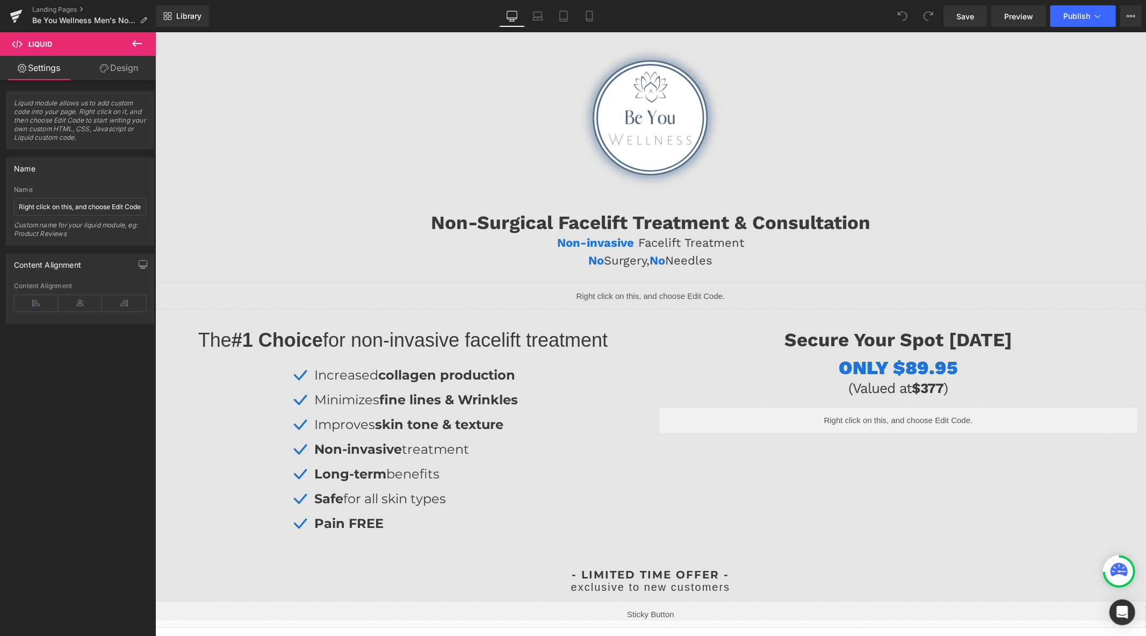
scroll to position [0, 0]
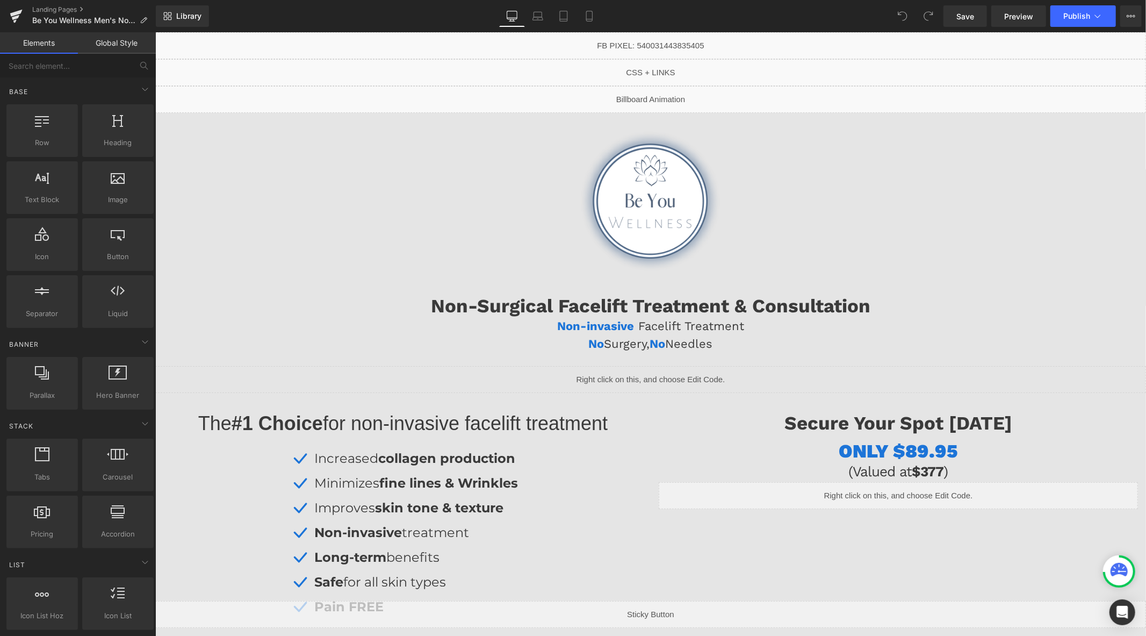
click at [663, 40] on div "Liquid" at bounding box center [650, 45] width 991 height 27
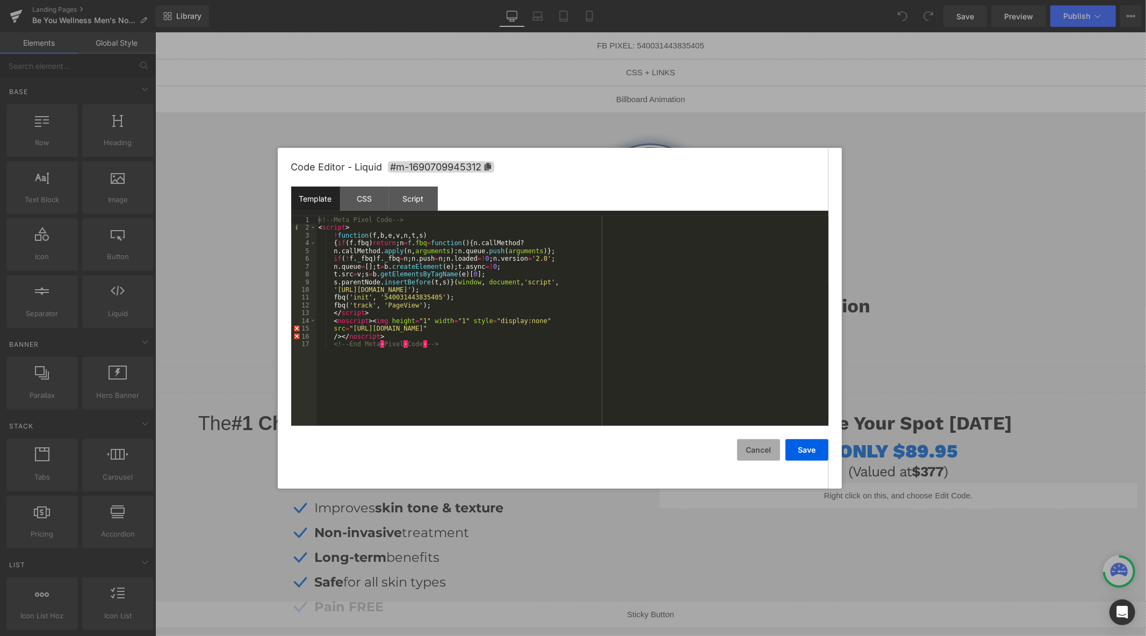
click at [759, 450] on button "Cancel" at bounding box center [758, 449] width 43 height 21
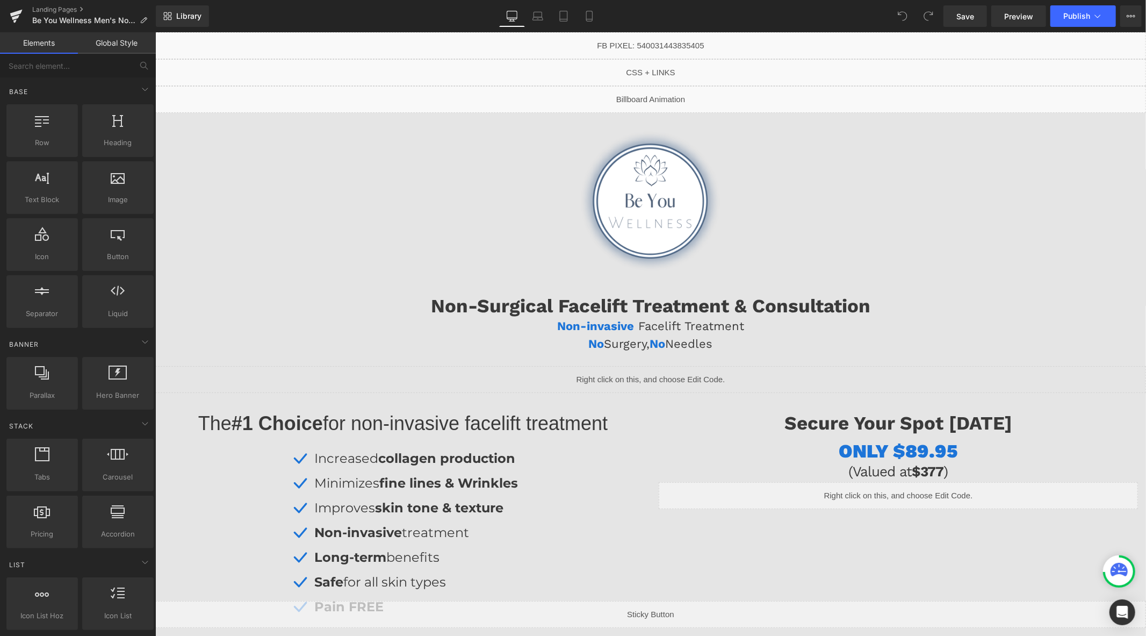
click at [498, 223] on div at bounding box center [650, 200] width 980 height 176
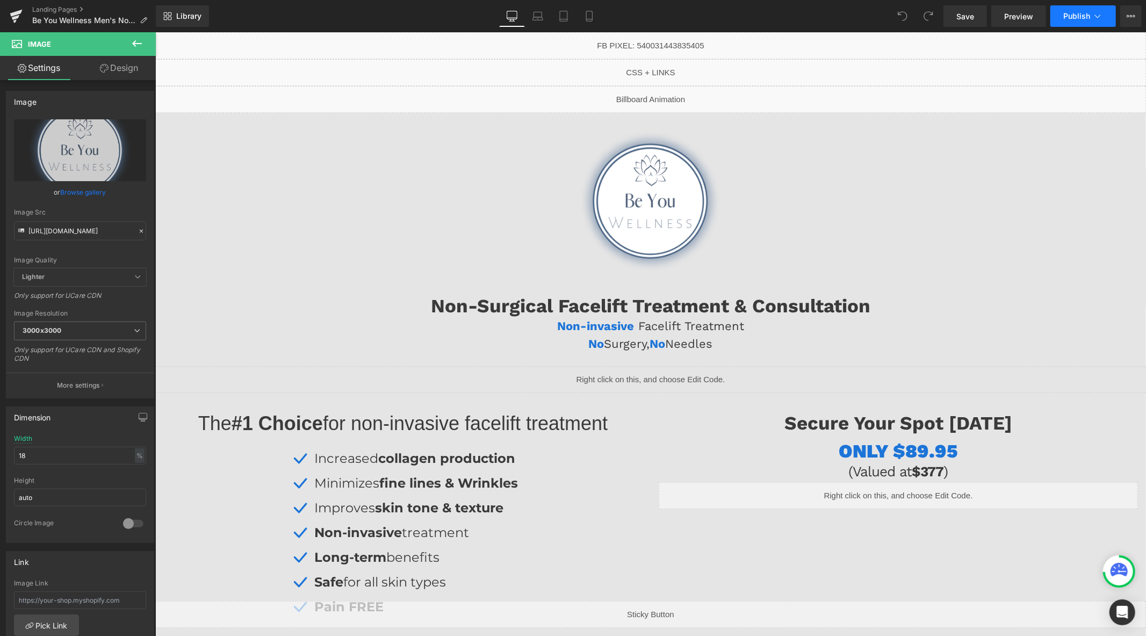
click at [1070, 23] on button "Publish" at bounding box center [1083, 15] width 66 height 21
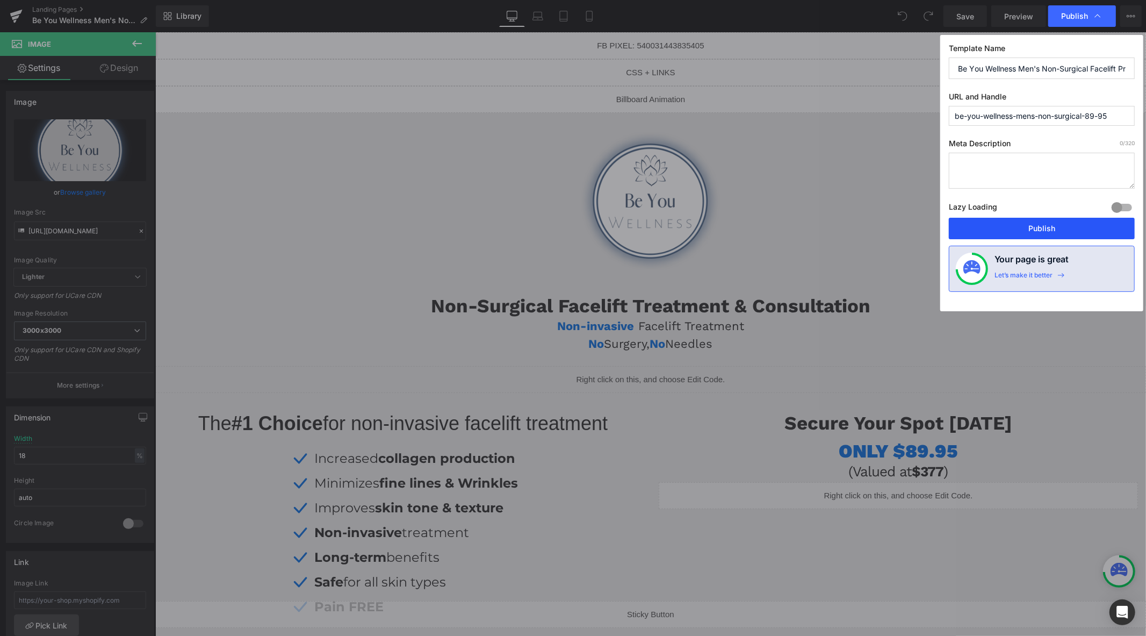
click at [1022, 224] on button "Publish" at bounding box center [1042, 228] width 186 height 21
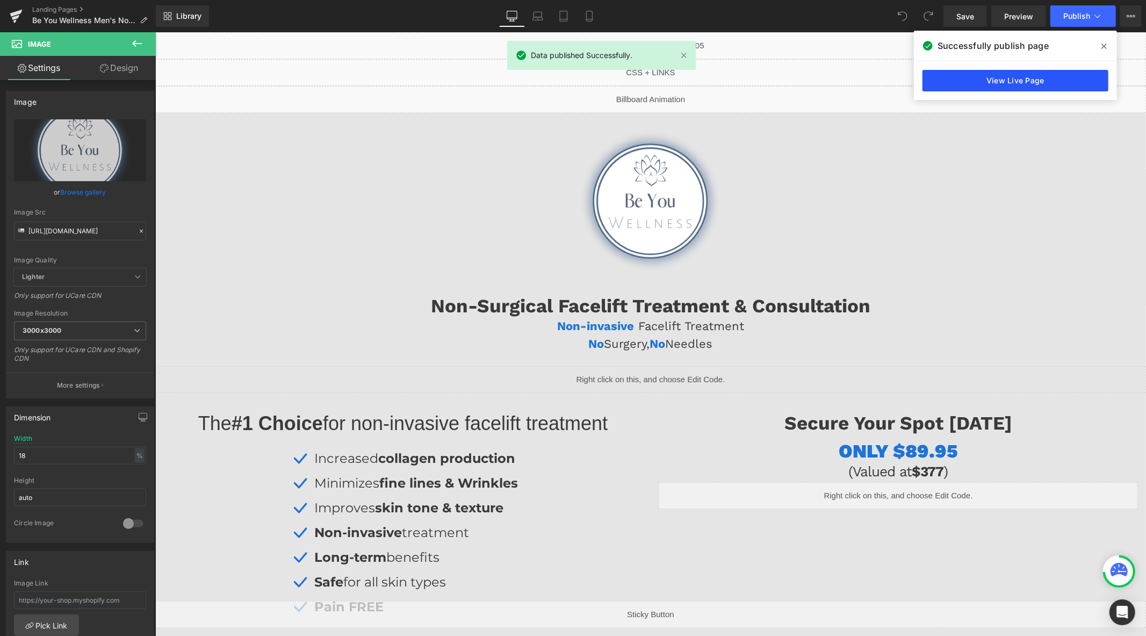
click at [961, 83] on link "View Live Page" at bounding box center [1016, 80] width 186 height 21
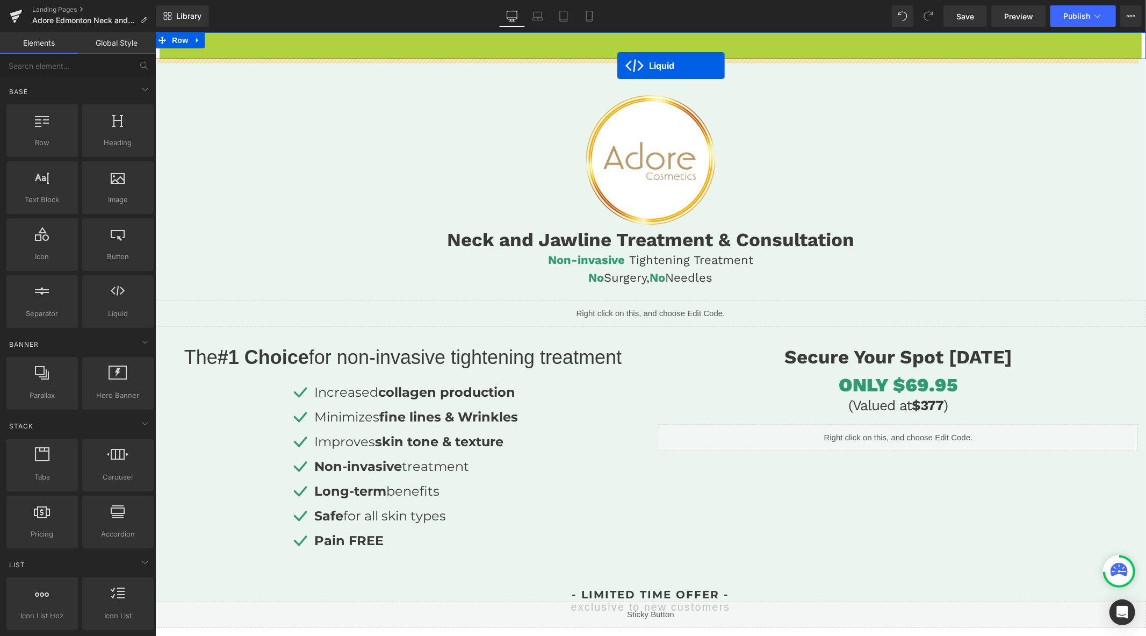
drag, startPoint x: 617, startPoint y: 39, endPoint x: 617, endPoint y: 65, distance: 25.8
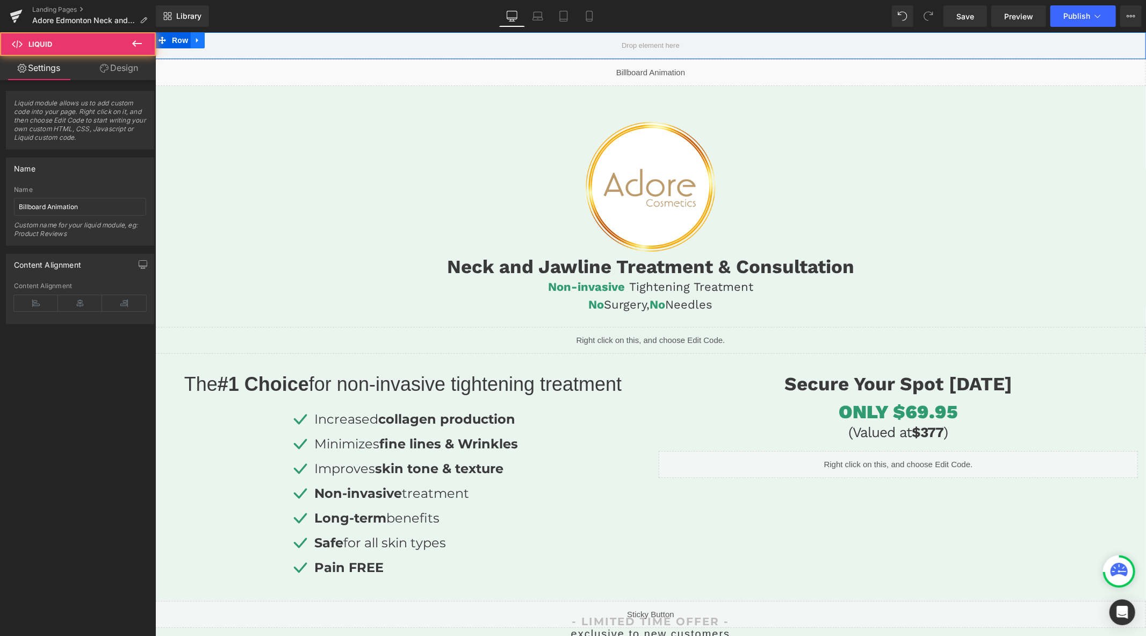
click at [198, 40] on icon at bounding box center [197, 40] width 8 height 8
click at [225, 42] on icon at bounding box center [225, 40] width 8 height 8
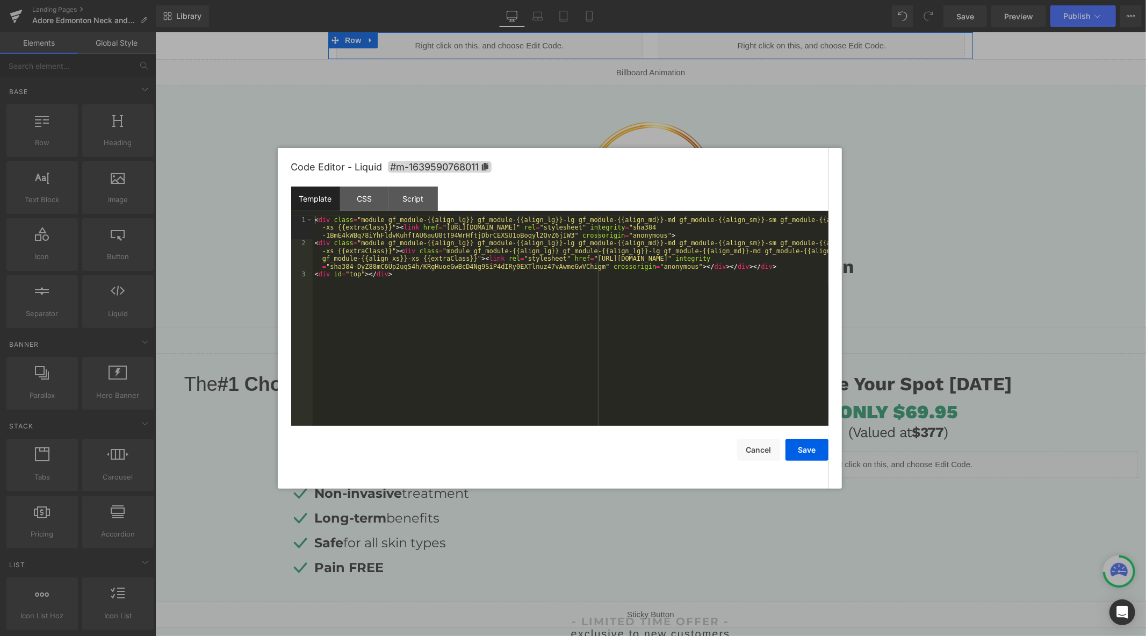
click at [504, 42] on div "Liquid" at bounding box center [489, 45] width 306 height 27
click at [768, 459] on button "Cancel" at bounding box center [758, 449] width 43 height 21
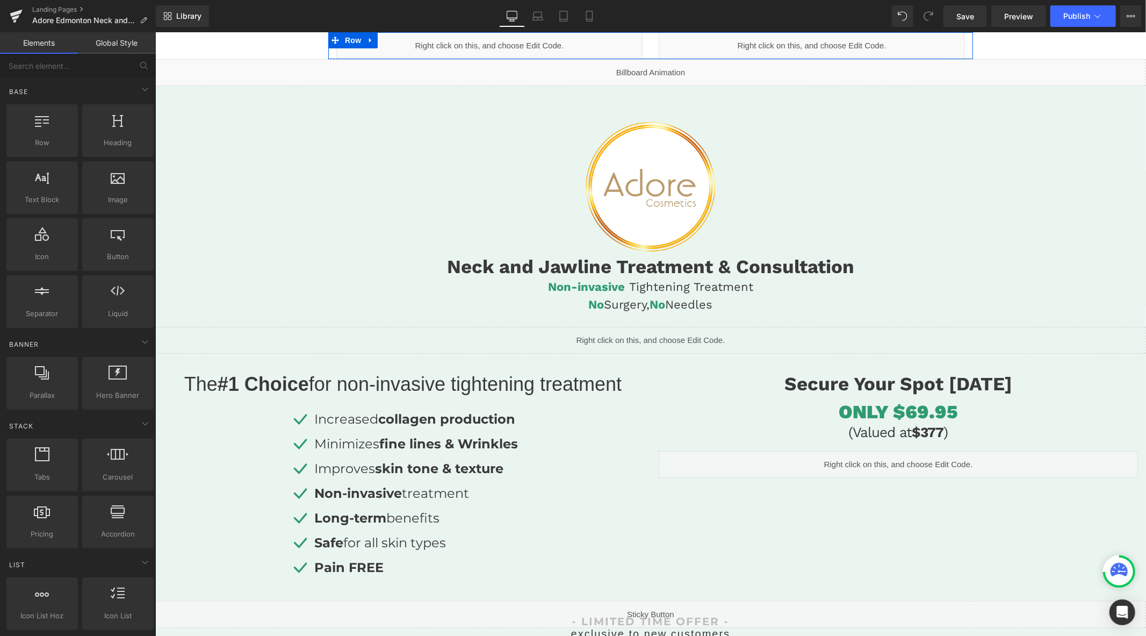
click at [824, 42] on div "Liquid" at bounding box center [811, 45] width 306 height 27
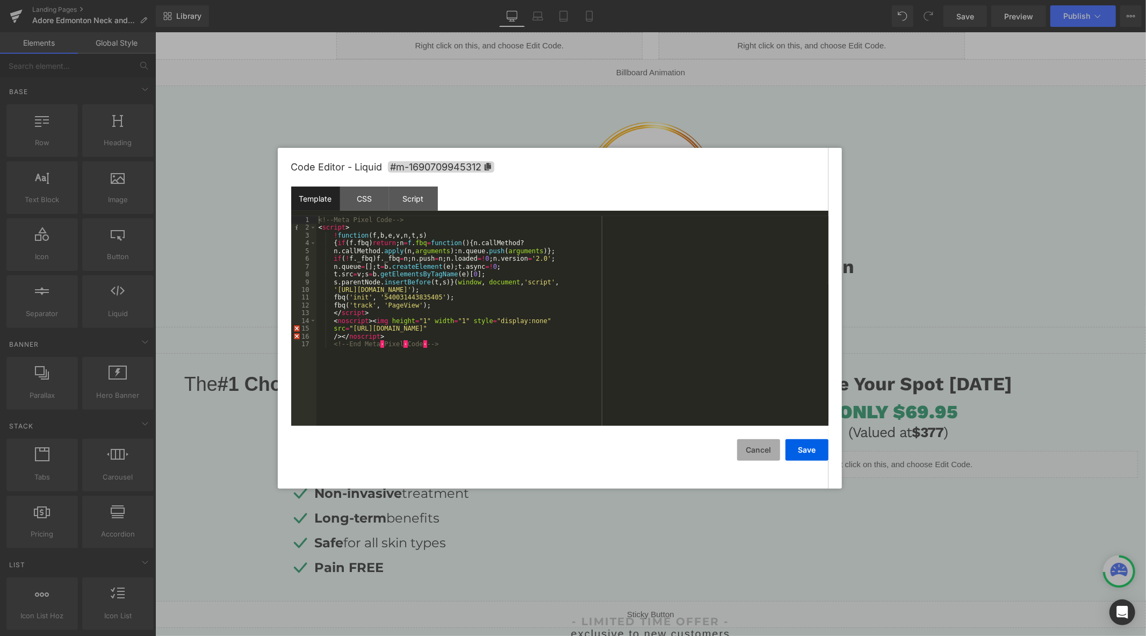
click at [762, 442] on button "Cancel" at bounding box center [758, 449] width 43 height 21
drag, startPoint x: 820, startPoint y: 41, endPoint x: 976, endPoint y: 73, distance: 158.5
click at [821, 41] on icon at bounding box center [823, 40] width 5 height 5
click at [754, 447] on button "Cancel" at bounding box center [758, 449] width 43 height 21
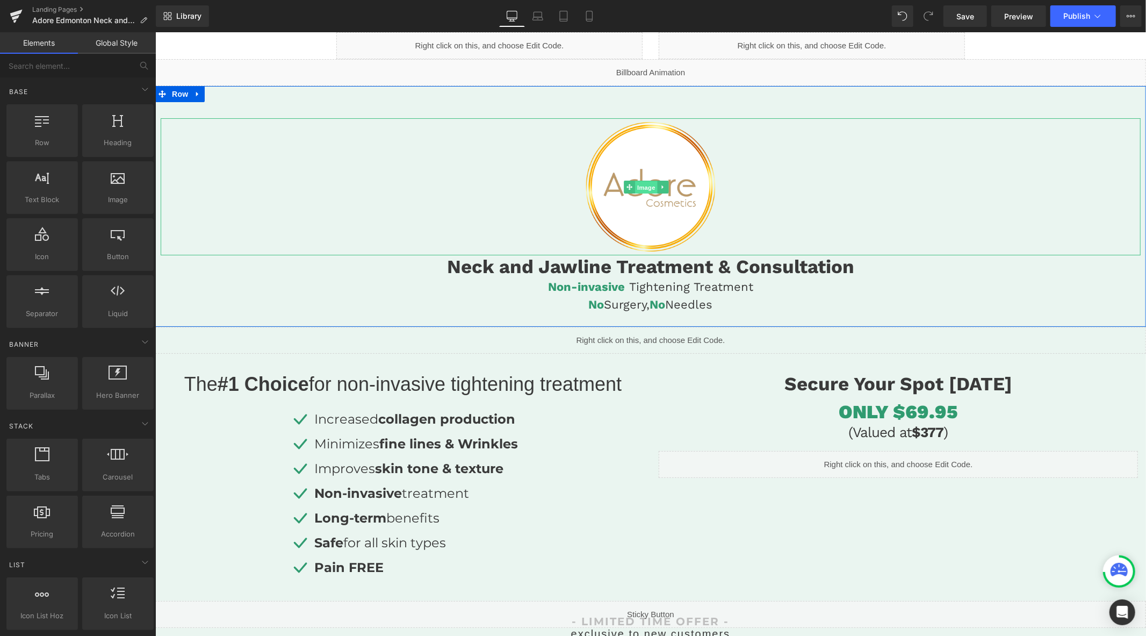
click at [644, 181] on span "Image" at bounding box center [646, 186] width 23 height 13
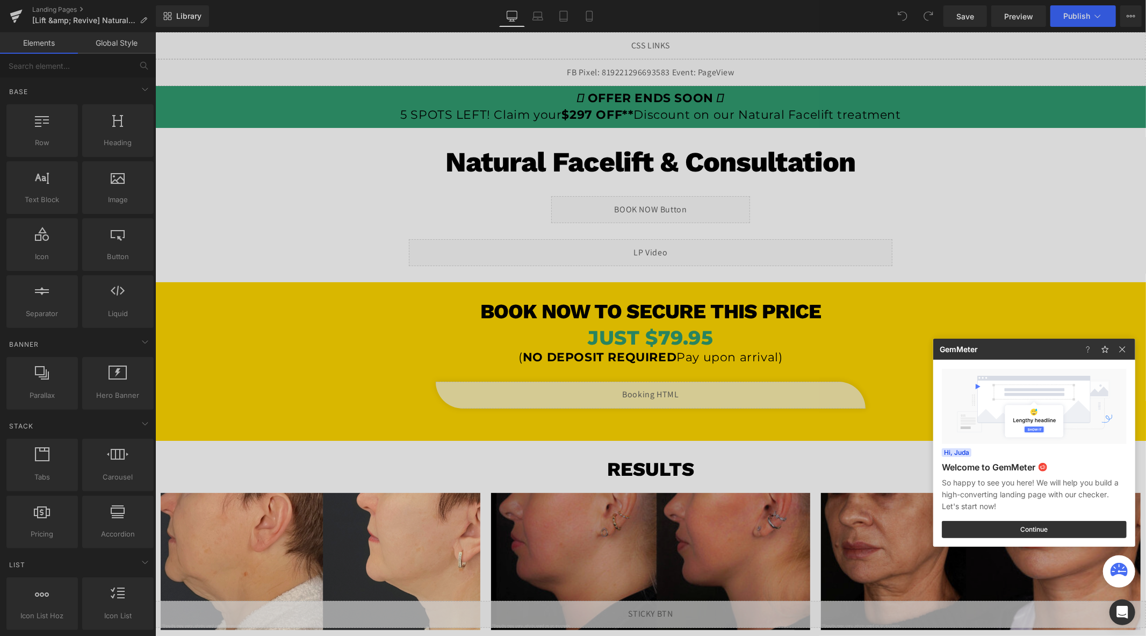
click at [657, 396] on div at bounding box center [573, 318] width 1146 height 636
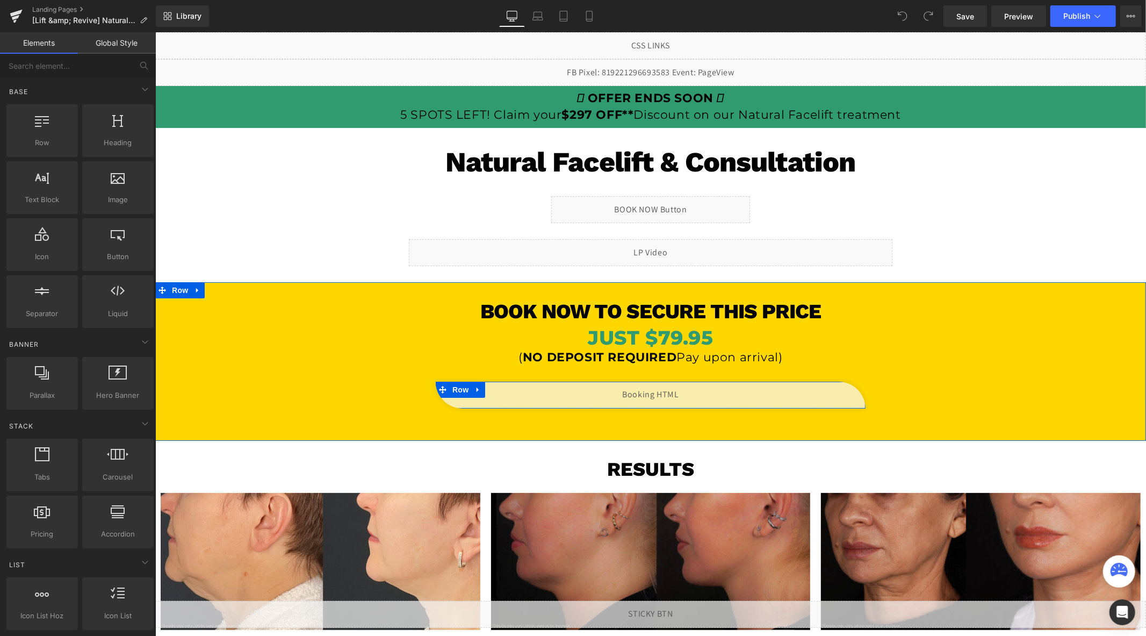
click at [661, 390] on div "Liquid" at bounding box center [650, 394] width 430 height 27
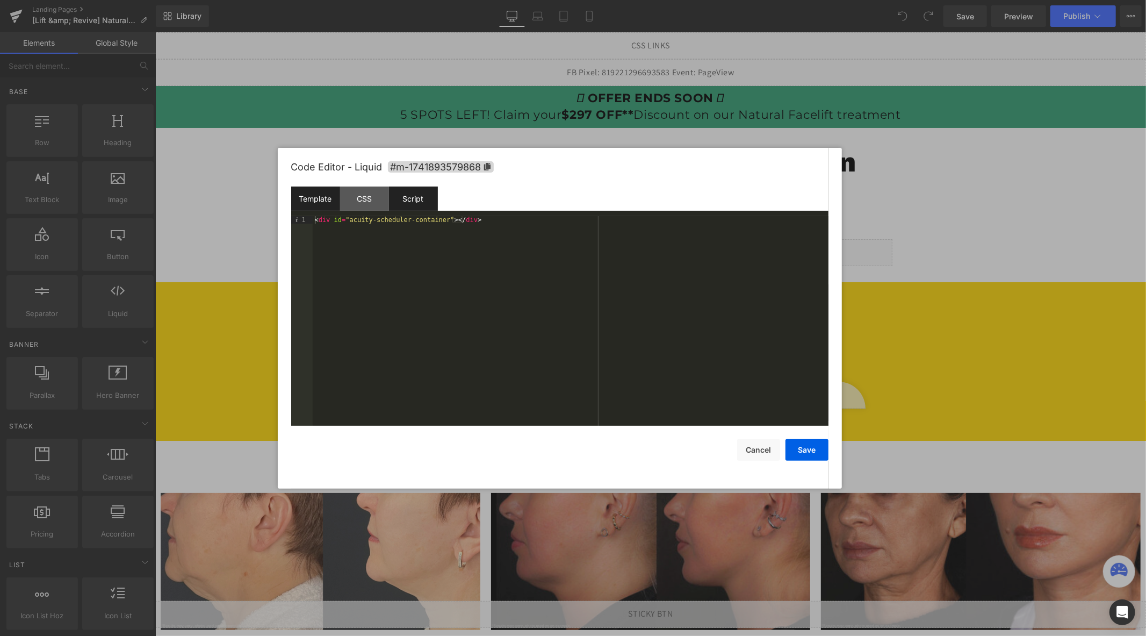
click at [404, 200] on div "Script" at bounding box center [413, 198] width 49 height 24
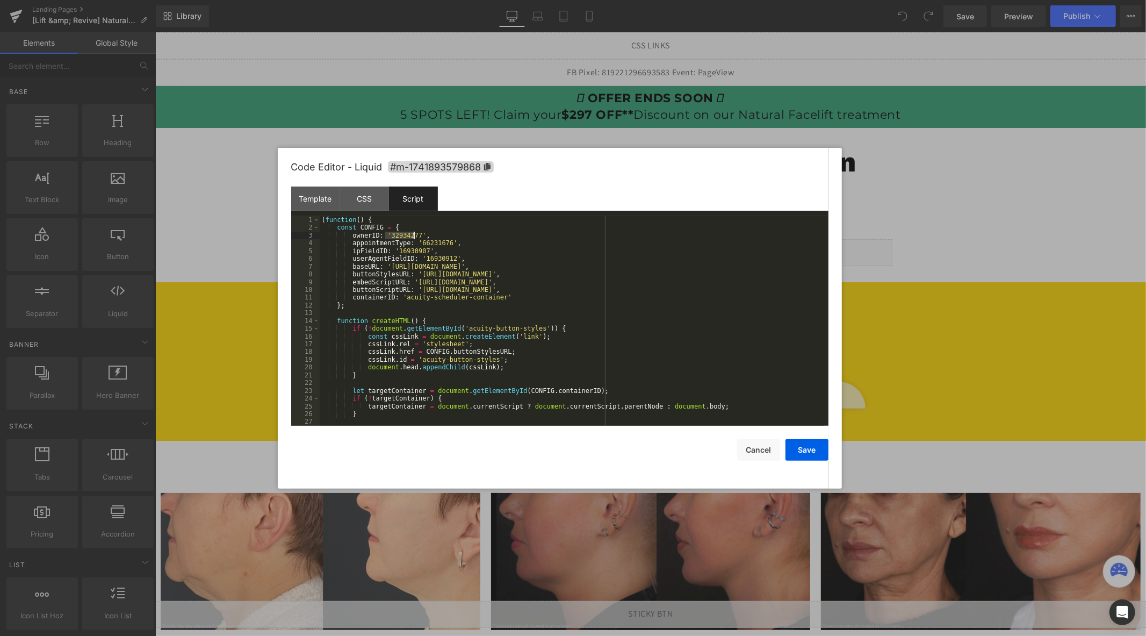
drag, startPoint x: 385, startPoint y: 235, endPoint x: 412, endPoint y: 237, distance: 26.9
click at [412, 237] on div "( function ( ) { const CONFIG = { ownerID : '32934277' , appointmentType : '662…" at bounding box center [572, 328] width 505 height 225
drag, startPoint x: 413, startPoint y: 244, endPoint x: 432, endPoint y: 245, distance: 19.3
click at [432, 245] on div "( function ( ) { const CONFIG = { ownerID : '32934277' , appointmentType : '662…" at bounding box center [572, 328] width 505 height 225
click at [458, 259] on div "( function ( ) { const CONFIG = { ownerID : '32934277' , appointmentType : '662…" at bounding box center [572, 328] width 505 height 225
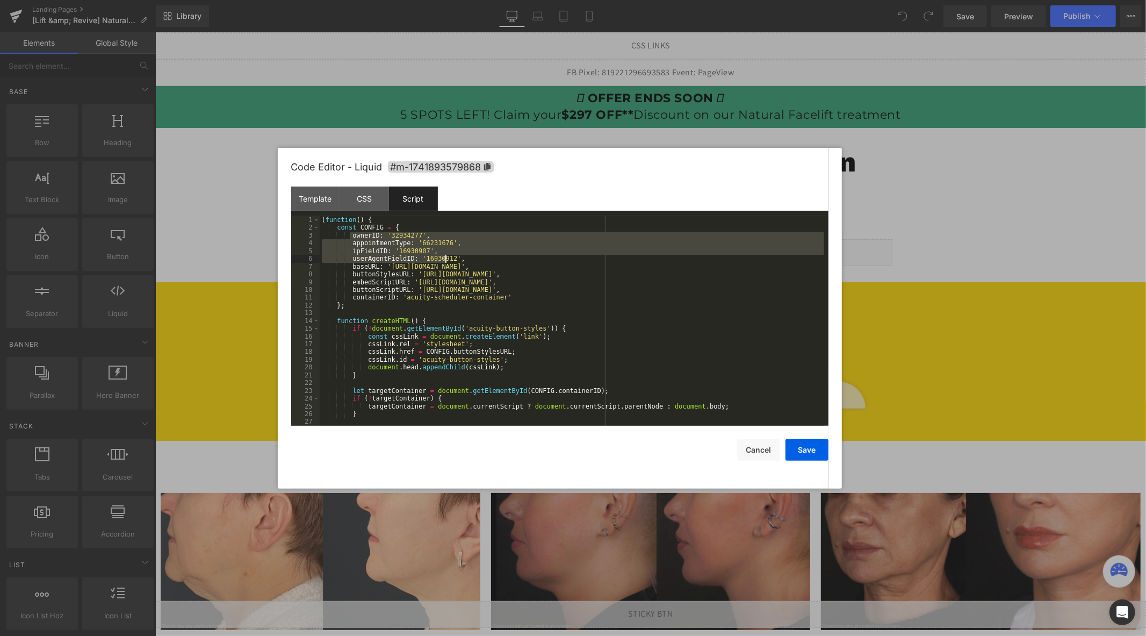
drag, startPoint x: 350, startPoint y: 235, endPoint x: 444, endPoint y: 260, distance: 97.1
click at [444, 260] on div "( function ( ) { const CONFIG = { ownerID : '32934277' , appointmentType : '662…" at bounding box center [572, 328] width 505 height 225
click at [413, 235] on div "( function ( ) { const CONFIG = { ownerID : '32934277' , appointmentType : '662…" at bounding box center [572, 321] width 505 height 210
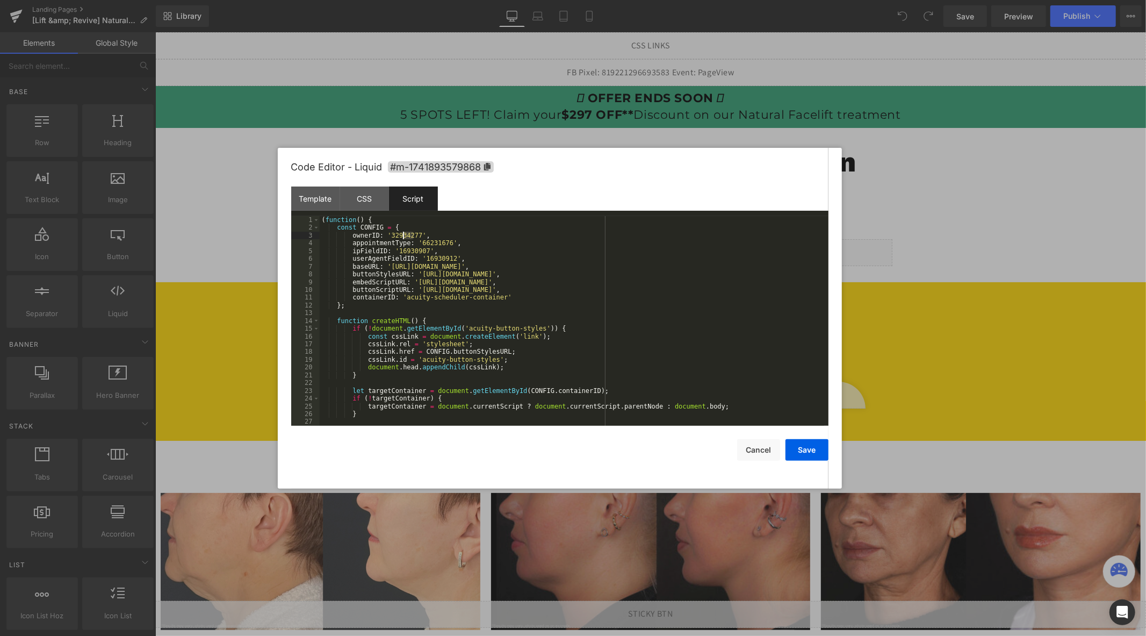
drag, startPoint x: 412, startPoint y: 236, endPoint x: 404, endPoint y: 236, distance: 8.1
click at [404, 236] on div "( function ( ) { const CONFIG = { ownerID : '32934277' , appointmentType : '662…" at bounding box center [572, 328] width 505 height 225
click at [414, 246] on div "( function ( ) { const CONFIG = { ownerID : '32934277' , appointmentType : '662…" at bounding box center [572, 328] width 505 height 225
drag, startPoint x: 442, startPoint y: 245, endPoint x: 412, endPoint y: 243, distance: 30.2
click at [412, 243] on div "( function ( ) { const CONFIG = { ownerID : '32934277' , appointmentType : '662…" at bounding box center [572, 328] width 505 height 225
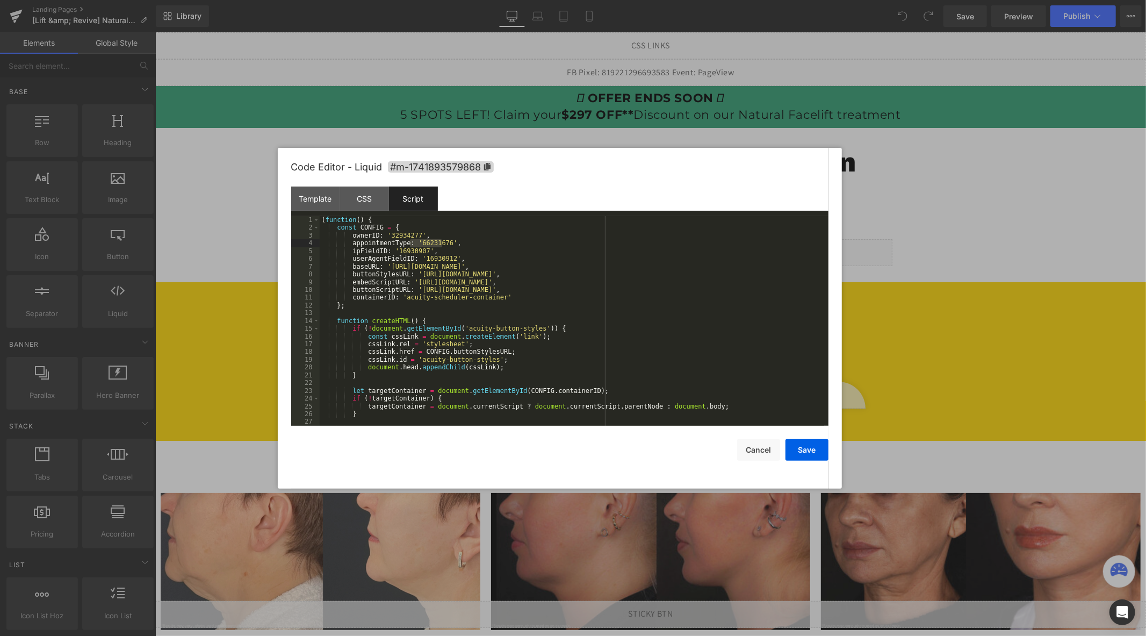
click at [459, 255] on div "( function ( ) { const CONFIG = { ownerID : '32934277' , appointmentType : '662…" at bounding box center [572, 328] width 505 height 225
drag, startPoint x: 441, startPoint y: 243, endPoint x: 414, endPoint y: 244, distance: 26.3
click at [414, 244] on div "( function ( ) { const CONFIG = { ownerID : '32934277' , appointmentType : '662…" at bounding box center [572, 328] width 505 height 225
drag, startPoint x: 407, startPoint y: 251, endPoint x: 420, endPoint y: 251, distance: 12.9
click at [420, 251] on div "( function ( ) { const CONFIG = { ownerID : '32934277' , appointmentType : '662…" at bounding box center [572, 328] width 505 height 225
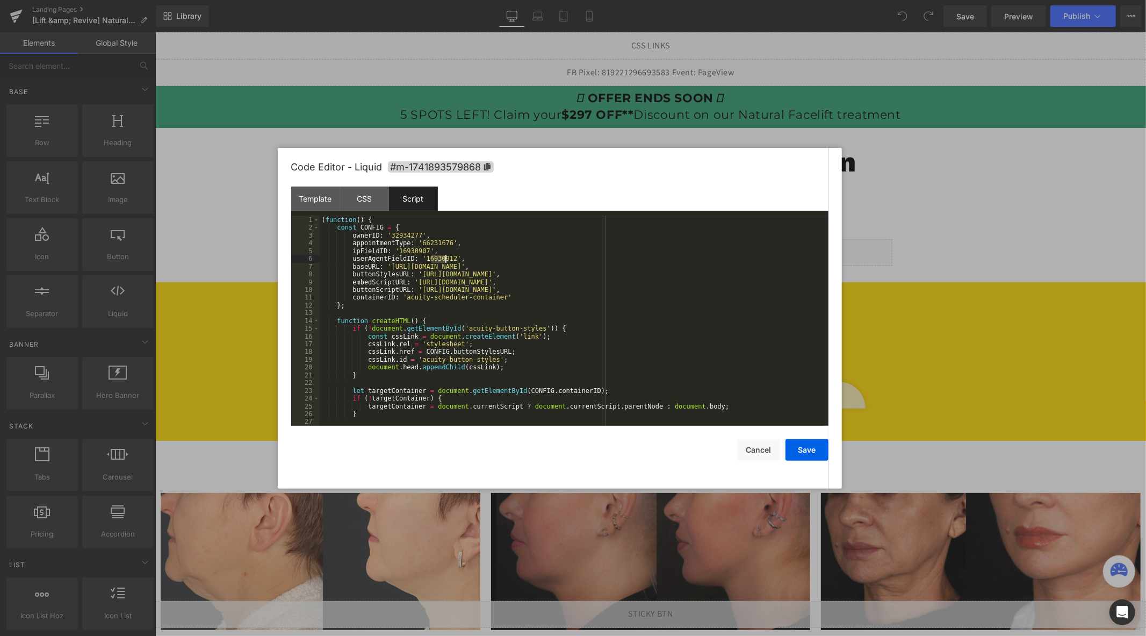
drag, startPoint x: 430, startPoint y: 261, endPoint x: 444, endPoint y: 261, distance: 13.4
click at [444, 261] on div "( function ( ) { const CONFIG = { ownerID : '32934277' , appointmentType : '662…" at bounding box center [572, 328] width 505 height 225
click at [511, 261] on div "( function ( ) { const CONFIG = { ownerID : '32934277' , appointmentType : '662…" at bounding box center [572, 328] width 505 height 225
click at [314, 199] on div "Template" at bounding box center [315, 198] width 49 height 24
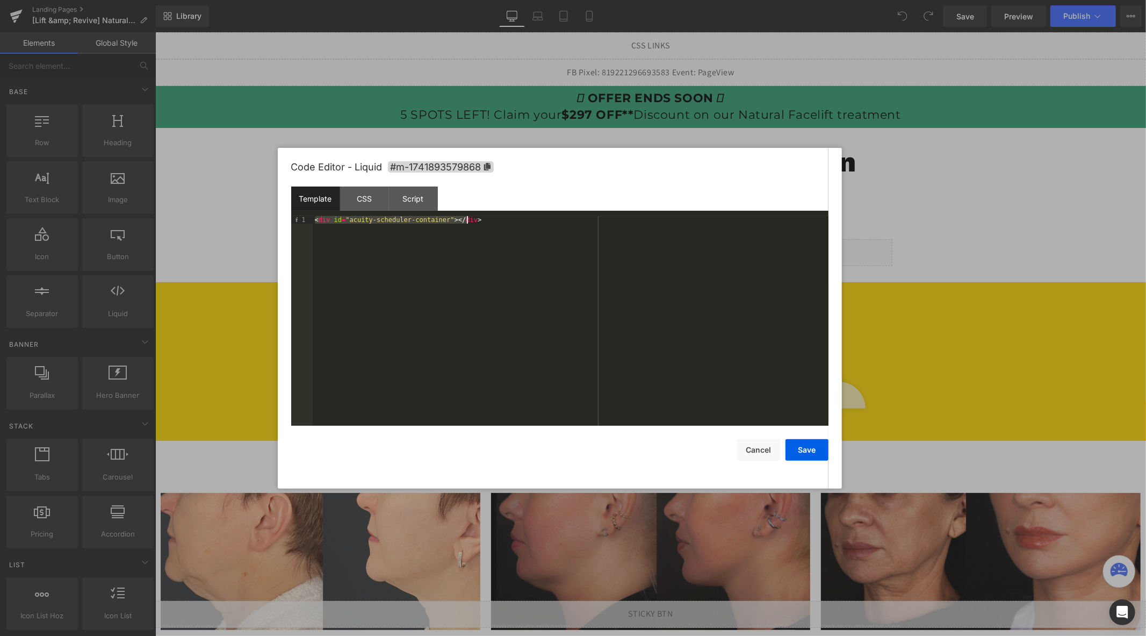
drag, startPoint x: 314, startPoint y: 219, endPoint x: 498, endPoint y: 225, distance: 183.3
click at [498, 225] on div "< div id = "acuity-scheduler-container" > </ div >" at bounding box center [571, 328] width 516 height 225
click at [816, 449] on button "Save" at bounding box center [807, 449] width 43 height 21
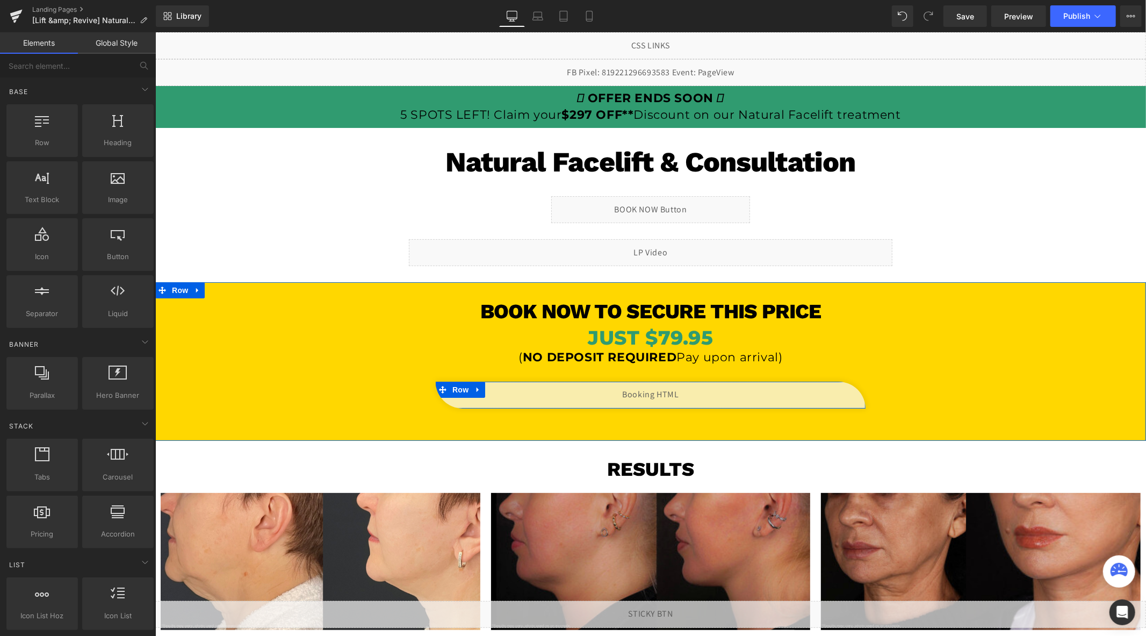
click at [654, 392] on div "Liquid" at bounding box center [650, 394] width 430 height 27
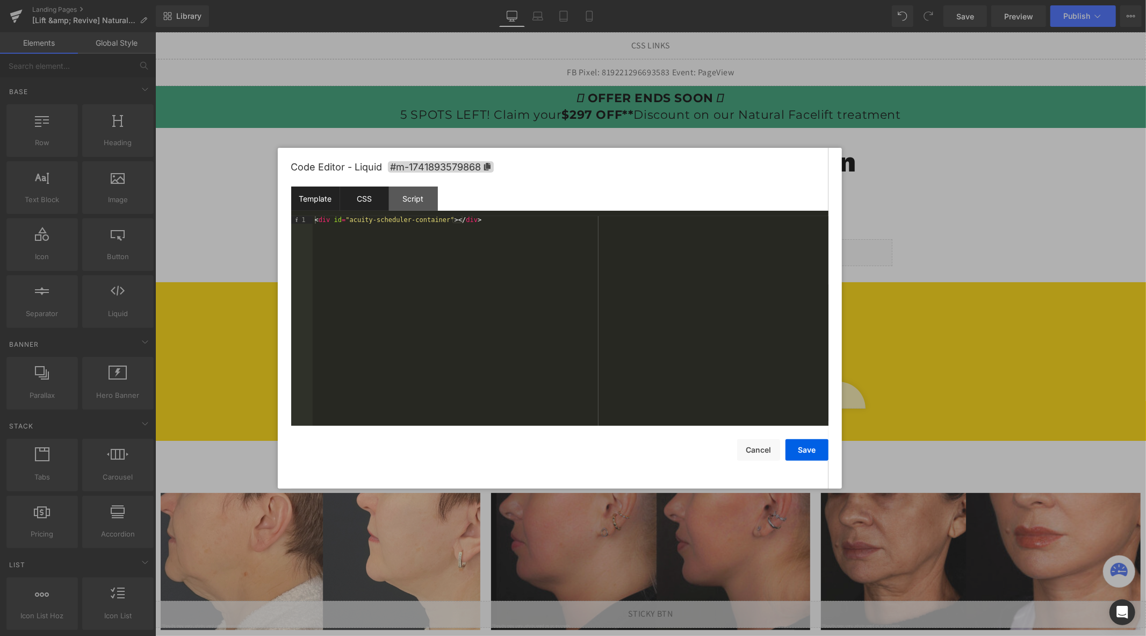
click at [362, 205] on div "CSS" at bounding box center [364, 198] width 49 height 24
click at [321, 194] on div "Template" at bounding box center [315, 198] width 49 height 24
click at [392, 248] on div "< div id = "acuity-scheduler-container" > </ div >" at bounding box center [571, 328] width 516 height 225
click at [379, 196] on div "CSS" at bounding box center [364, 198] width 49 height 24
click at [763, 449] on button "Cancel" at bounding box center [758, 449] width 43 height 21
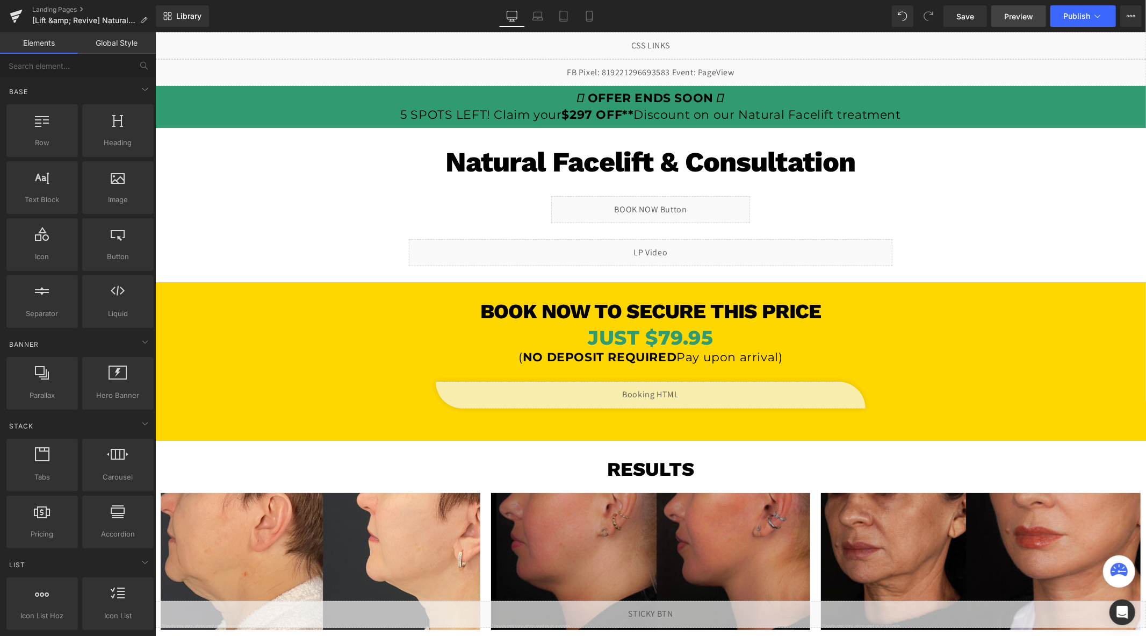
click at [1008, 23] on link "Preview" at bounding box center [1018, 15] width 55 height 21
